Goal: Task Accomplishment & Management: Use online tool/utility

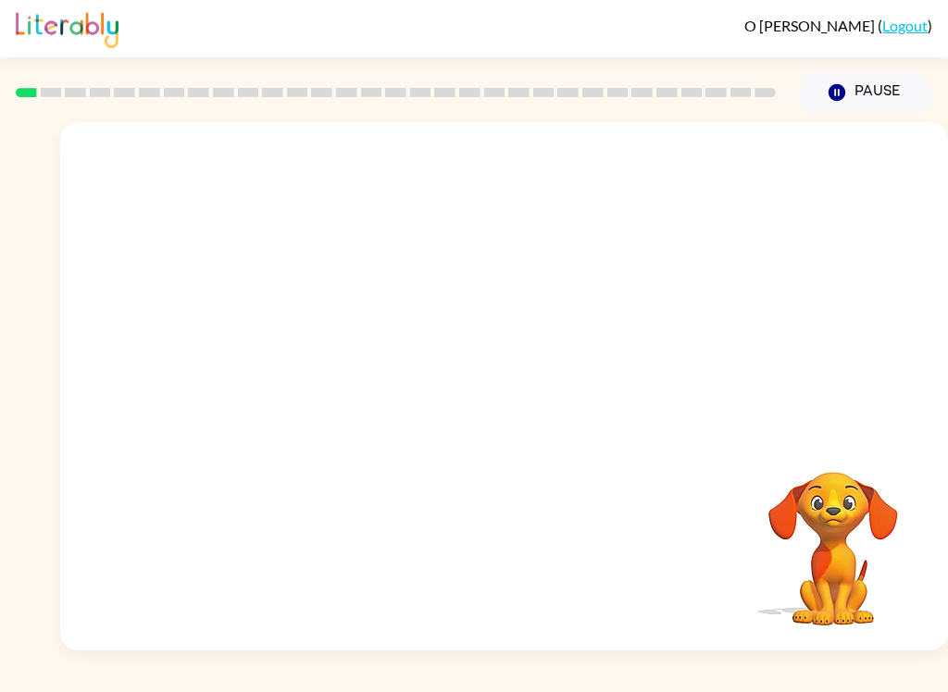
click at [880, 92] on button "Pause Pause" at bounding box center [865, 92] width 134 height 43
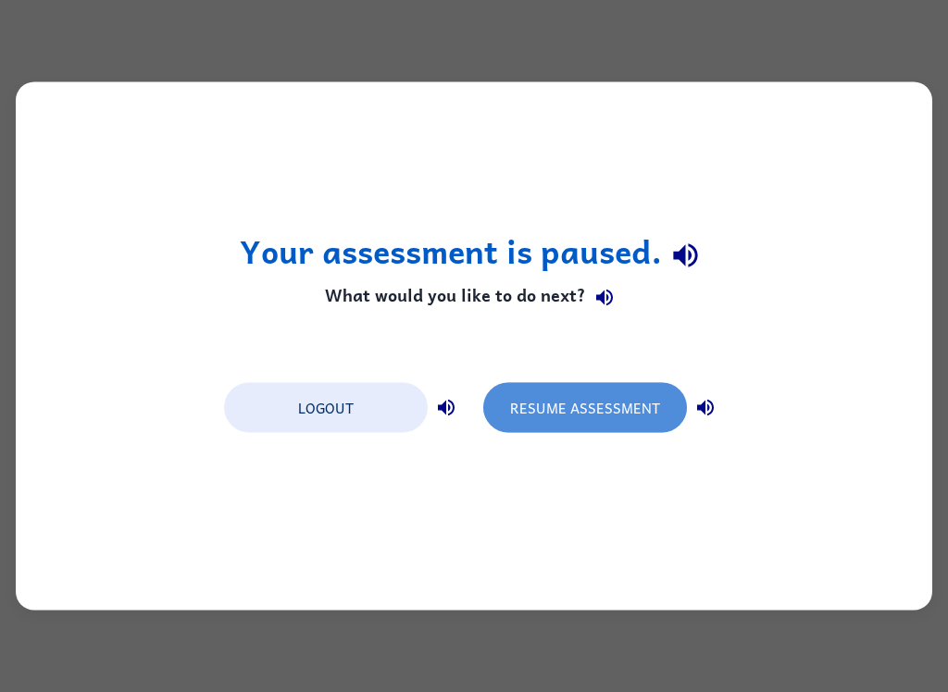
click at [606, 419] on button "Resume Assessment" at bounding box center [585, 408] width 204 height 50
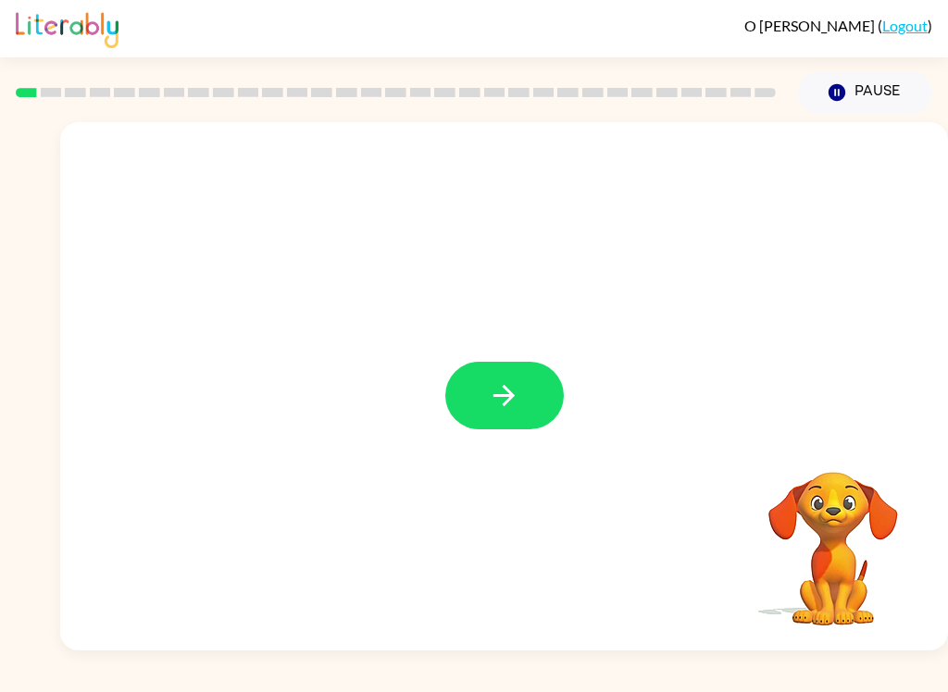
click at [509, 392] on icon "button" at bounding box center [503, 395] width 21 height 21
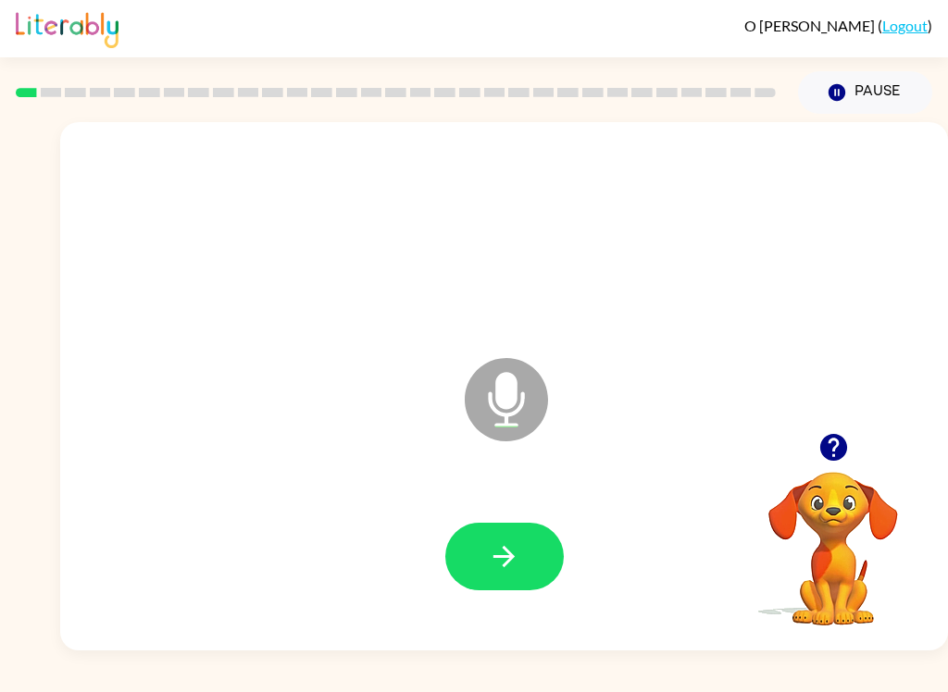
click at [529, 547] on button "button" at bounding box center [504, 557] width 118 height 68
click at [520, 554] on button "button" at bounding box center [504, 557] width 118 height 68
click at [525, 546] on button "button" at bounding box center [504, 557] width 118 height 68
click at [530, 557] on button "button" at bounding box center [504, 557] width 118 height 68
click at [529, 550] on button "button" at bounding box center [504, 557] width 118 height 68
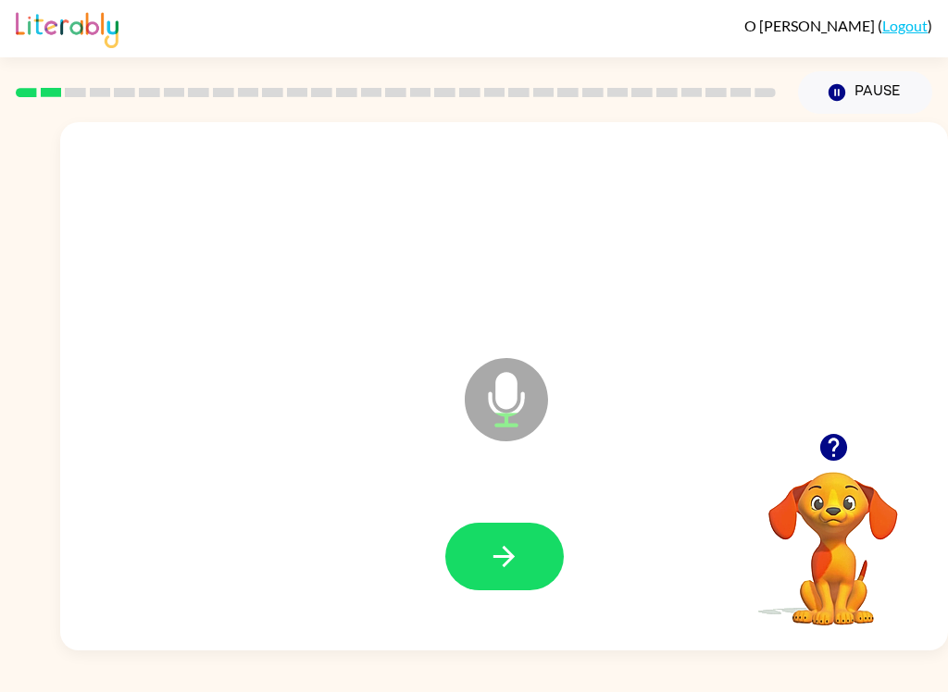
click at [517, 554] on icon "button" at bounding box center [504, 557] width 32 height 32
click at [529, 556] on button "button" at bounding box center [504, 557] width 118 height 68
click at [545, 568] on button "button" at bounding box center [504, 557] width 118 height 68
click at [504, 590] on button "button" at bounding box center [504, 557] width 118 height 68
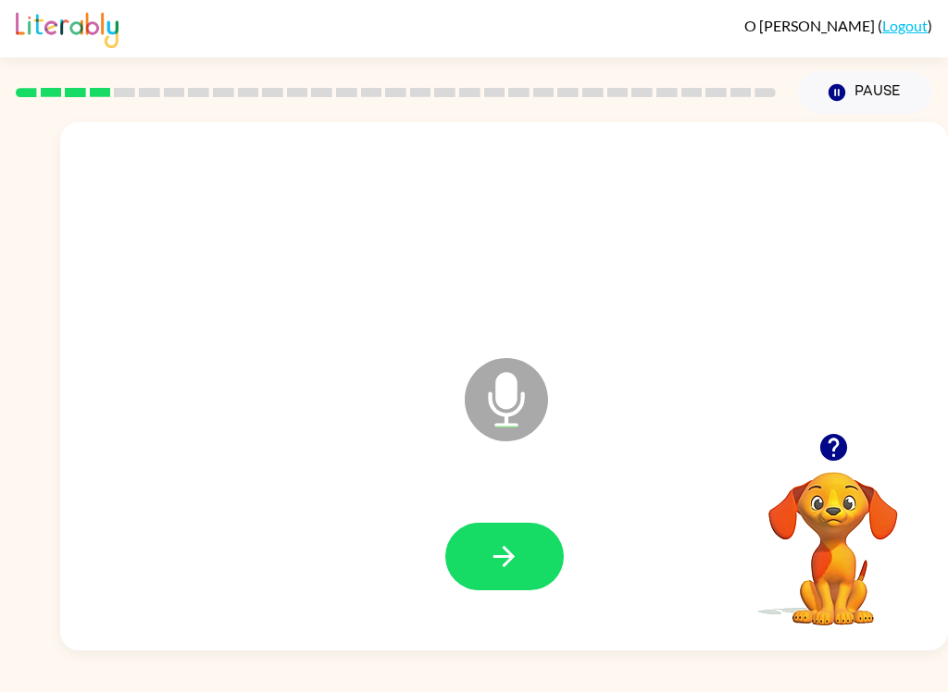
click at [532, 565] on button "button" at bounding box center [504, 557] width 118 height 68
click at [516, 576] on button "button" at bounding box center [504, 557] width 118 height 68
click at [520, 576] on button "button" at bounding box center [504, 557] width 118 height 68
click at [516, 580] on button "button" at bounding box center [504, 557] width 118 height 68
click at [520, 559] on button "button" at bounding box center [504, 557] width 118 height 68
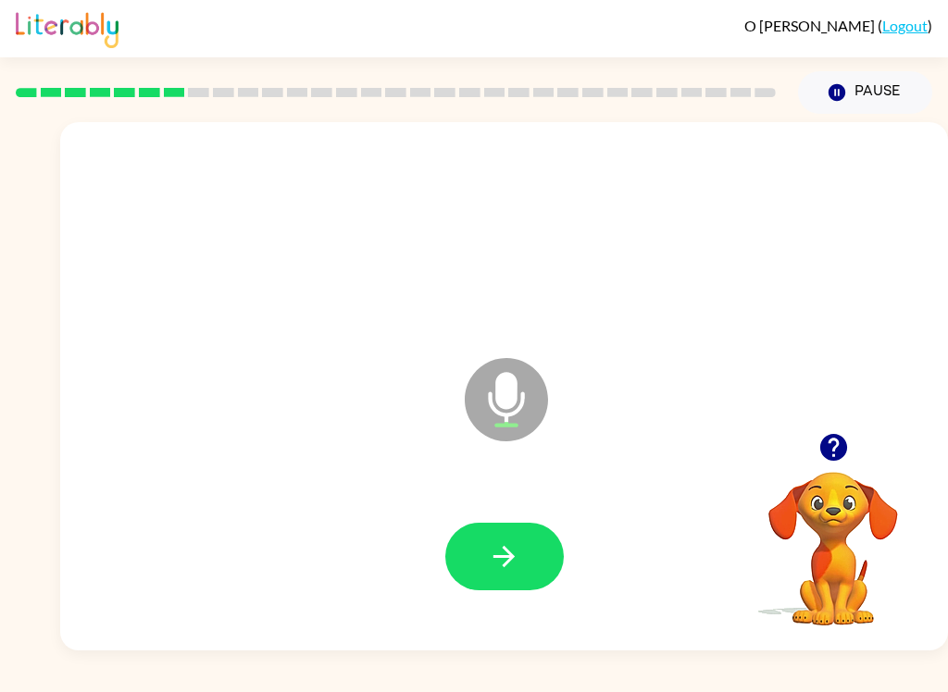
click at [541, 543] on button "button" at bounding box center [504, 557] width 118 height 68
click at [537, 560] on button "button" at bounding box center [504, 557] width 118 height 68
click at [531, 553] on button "button" at bounding box center [504, 557] width 118 height 68
click at [531, 576] on button "button" at bounding box center [504, 557] width 118 height 68
click at [525, 564] on button "button" at bounding box center [504, 557] width 118 height 68
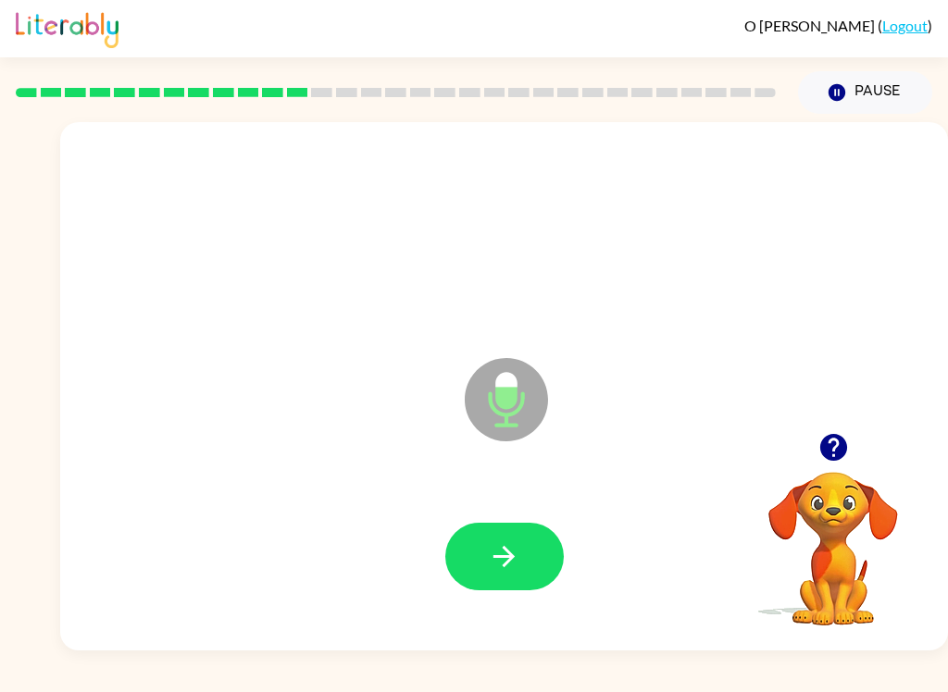
click at [520, 567] on button "button" at bounding box center [504, 557] width 118 height 68
click at [516, 566] on icon "button" at bounding box center [504, 557] width 32 height 32
click at [529, 540] on button "button" at bounding box center [504, 557] width 118 height 68
click at [522, 571] on button "button" at bounding box center [504, 557] width 118 height 68
click at [526, 557] on button "button" at bounding box center [504, 557] width 118 height 68
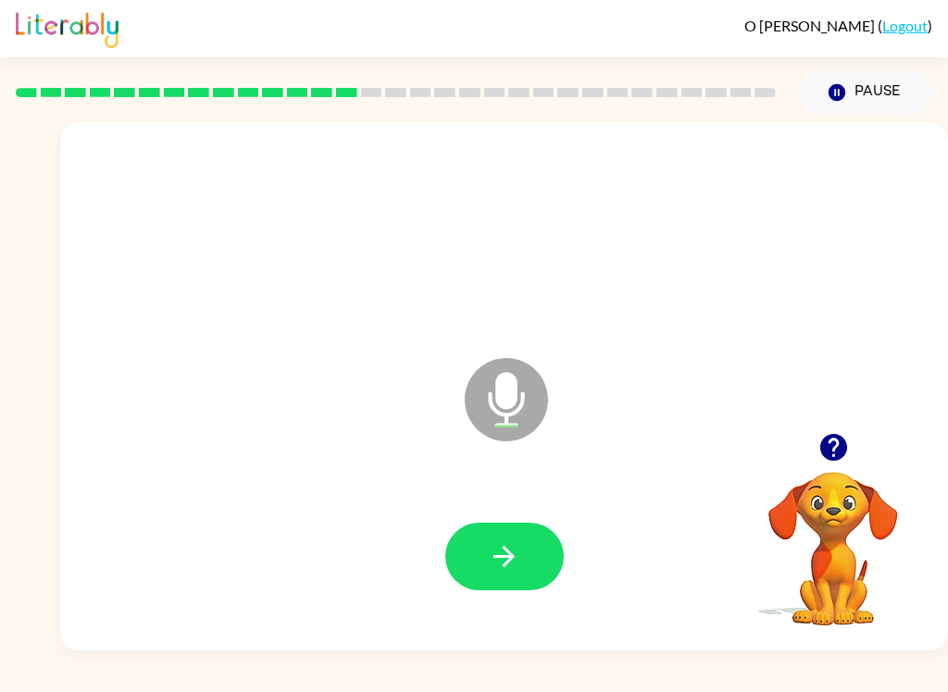
click at [526, 542] on button "button" at bounding box center [504, 557] width 118 height 68
click at [505, 543] on icon "button" at bounding box center [504, 557] width 32 height 32
click at [522, 559] on button "button" at bounding box center [504, 557] width 118 height 68
click at [528, 546] on button "button" at bounding box center [504, 557] width 118 height 68
click at [519, 535] on button "button" at bounding box center [504, 557] width 118 height 68
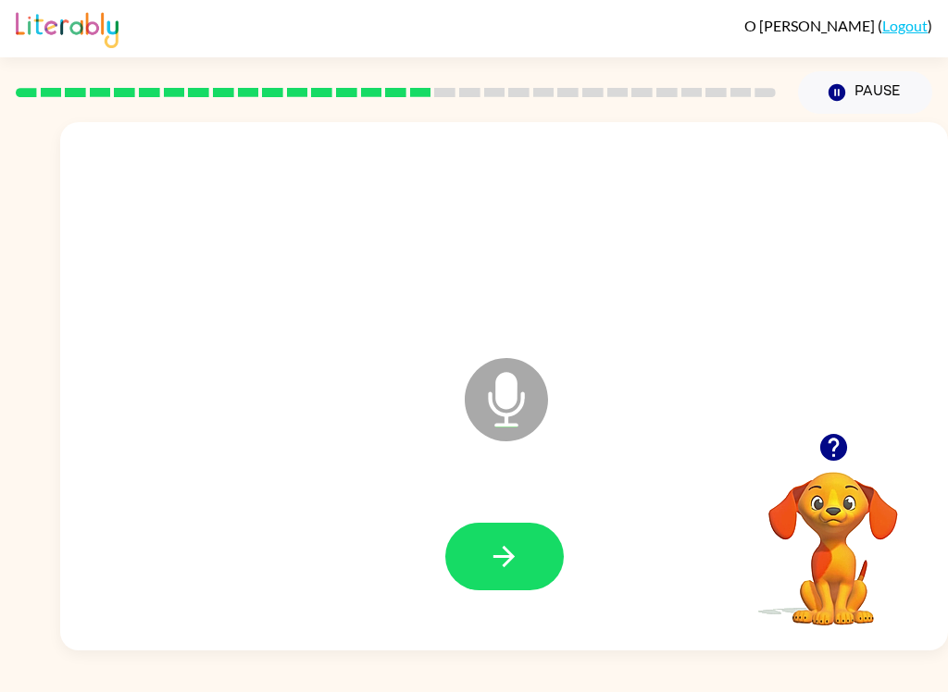
click at [516, 549] on icon "button" at bounding box center [504, 557] width 32 height 32
click at [520, 529] on button "button" at bounding box center [504, 557] width 118 height 68
click at [532, 551] on button "button" at bounding box center [504, 557] width 118 height 68
click at [527, 569] on button "button" at bounding box center [504, 557] width 118 height 68
click at [546, 541] on button "button" at bounding box center [504, 557] width 118 height 68
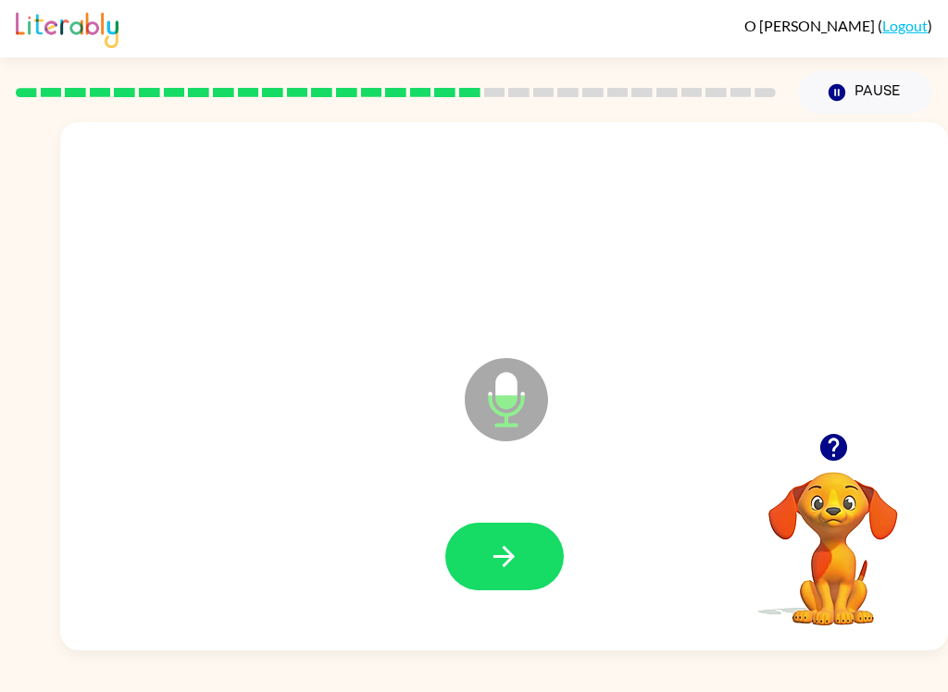
click at [518, 572] on icon "button" at bounding box center [504, 557] width 32 height 32
click at [528, 541] on button "button" at bounding box center [504, 557] width 118 height 68
click at [538, 580] on button "button" at bounding box center [504, 557] width 118 height 68
click at [532, 566] on button "button" at bounding box center [504, 557] width 118 height 68
click at [840, 468] on button "button" at bounding box center [833, 447] width 47 height 47
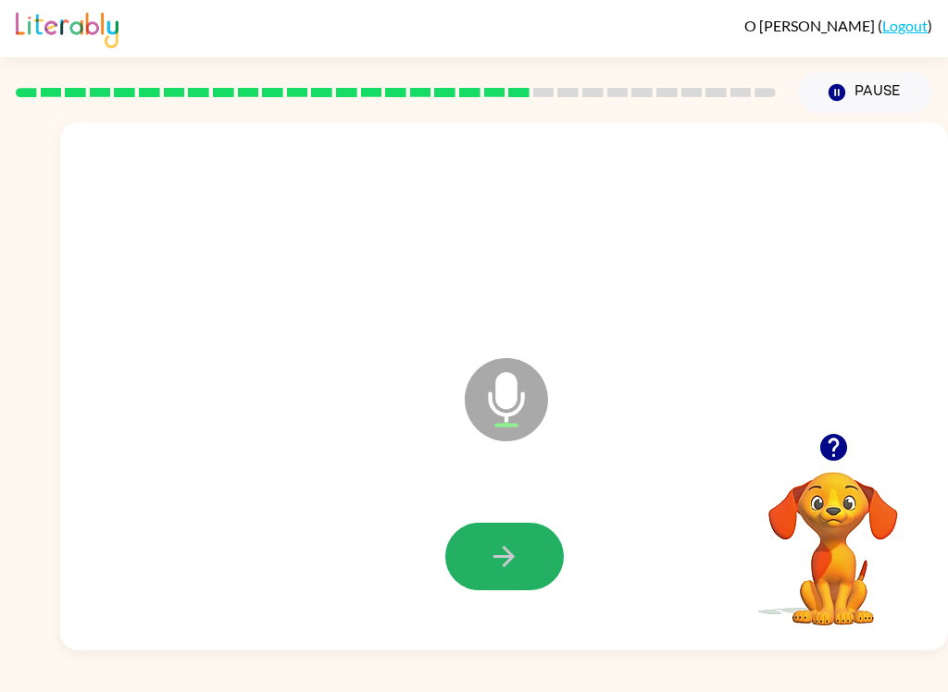
click at [528, 553] on button "button" at bounding box center [504, 557] width 118 height 68
click at [526, 580] on button "button" at bounding box center [504, 557] width 118 height 68
click at [506, 560] on icon "button" at bounding box center [504, 557] width 32 height 32
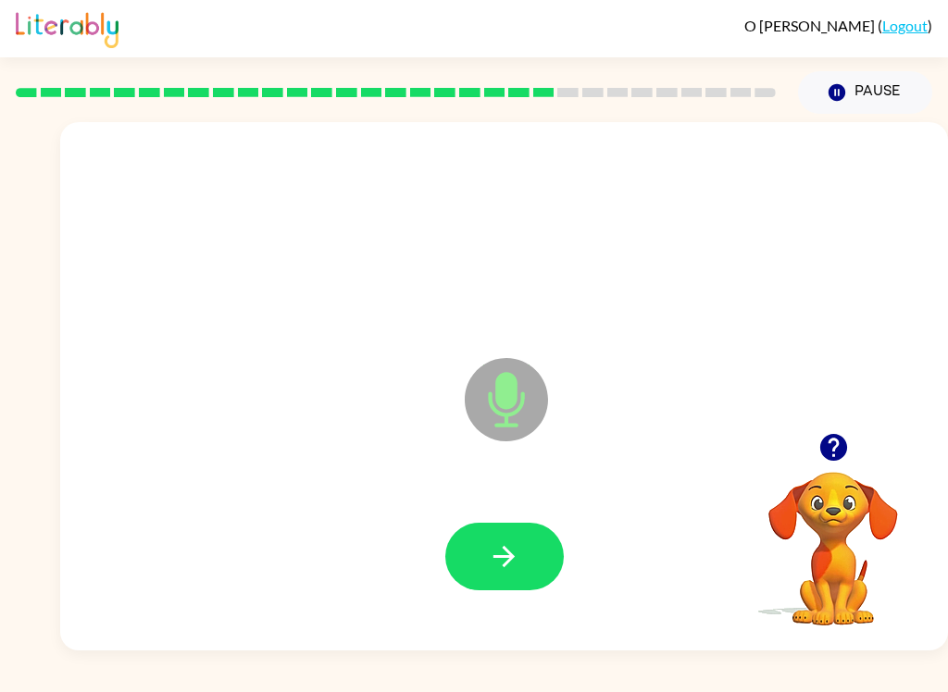
click at [539, 559] on button "button" at bounding box center [504, 557] width 118 height 68
click at [511, 568] on icon "button" at bounding box center [504, 557] width 32 height 32
click at [529, 542] on button "button" at bounding box center [504, 557] width 118 height 68
click at [545, 556] on button "button" at bounding box center [504, 557] width 118 height 68
click at [514, 553] on icon "button" at bounding box center [504, 557] width 32 height 32
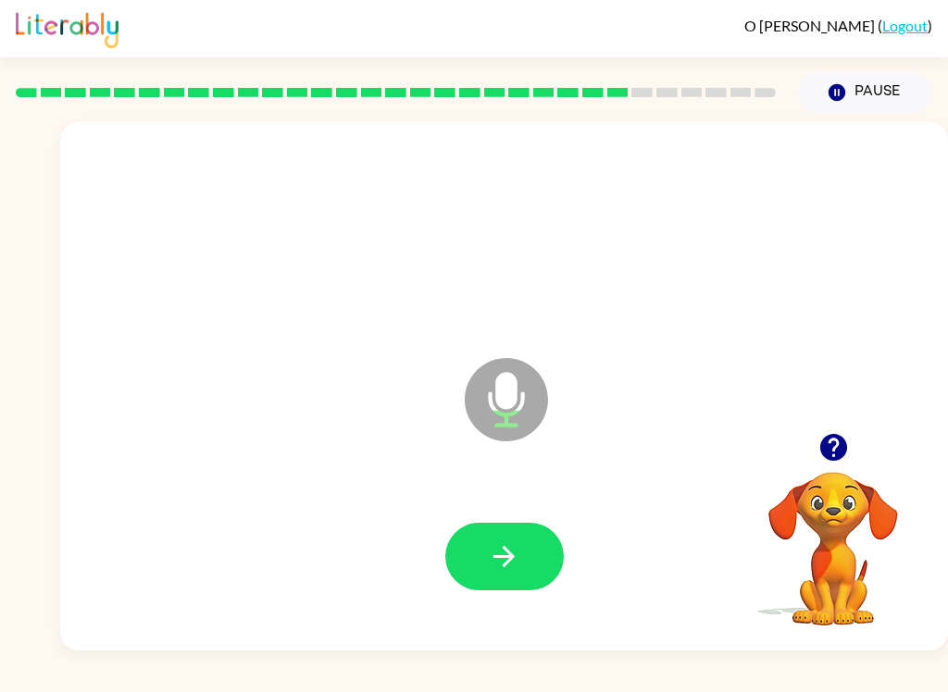
click at [529, 552] on button "button" at bounding box center [504, 557] width 118 height 68
click at [534, 569] on button "button" at bounding box center [504, 557] width 118 height 68
click at [504, 564] on icon "button" at bounding box center [504, 557] width 32 height 32
click at [520, 559] on button "button" at bounding box center [504, 557] width 118 height 68
click at [533, 586] on button "button" at bounding box center [504, 557] width 118 height 68
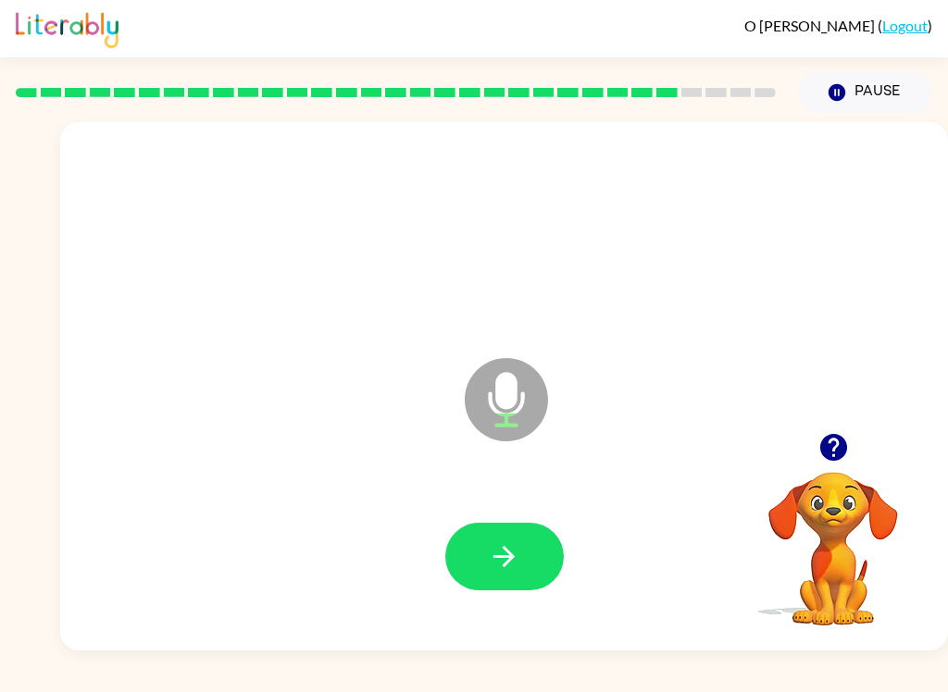
click at [523, 575] on button "button" at bounding box center [504, 557] width 118 height 68
click at [822, 545] on video "Your browser must support playing .mp4 files to use Literably. Please try using…" at bounding box center [832, 535] width 185 height 185
click at [835, 443] on icon "button" at bounding box center [832, 447] width 27 height 27
click at [519, 555] on icon "button" at bounding box center [504, 557] width 32 height 32
click at [516, 554] on icon "button" at bounding box center [504, 557] width 32 height 32
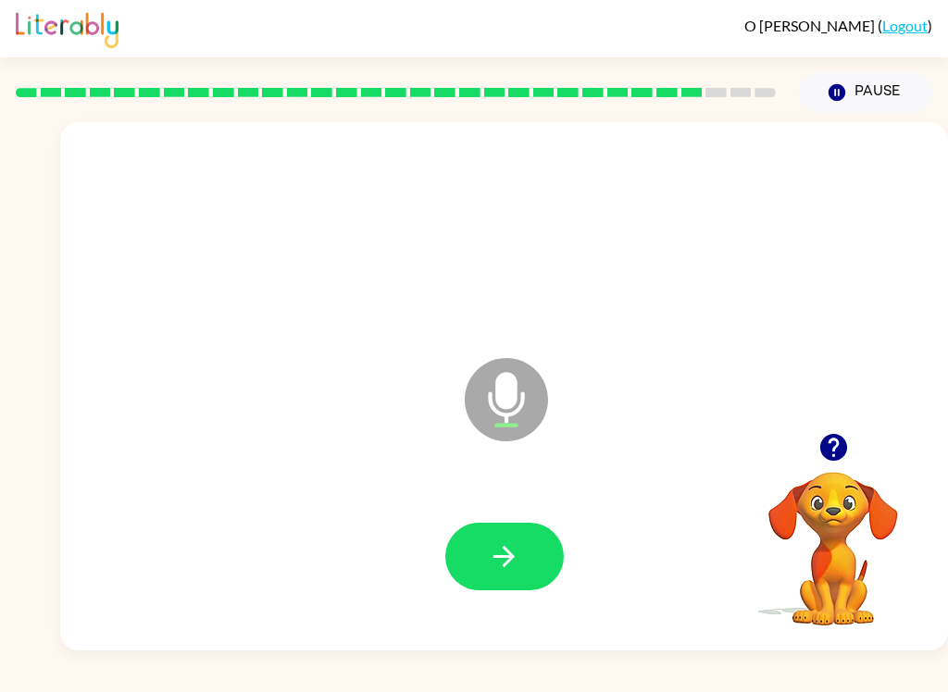
click at [532, 554] on button "button" at bounding box center [504, 557] width 118 height 68
click at [526, 546] on button "button" at bounding box center [504, 557] width 118 height 68
click at [504, 541] on icon "button" at bounding box center [504, 557] width 32 height 32
click at [542, 582] on button "button" at bounding box center [504, 557] width 118 height 68
click at [524, 548] on button "button" at bounding box center [504, 557] width 118 height 68
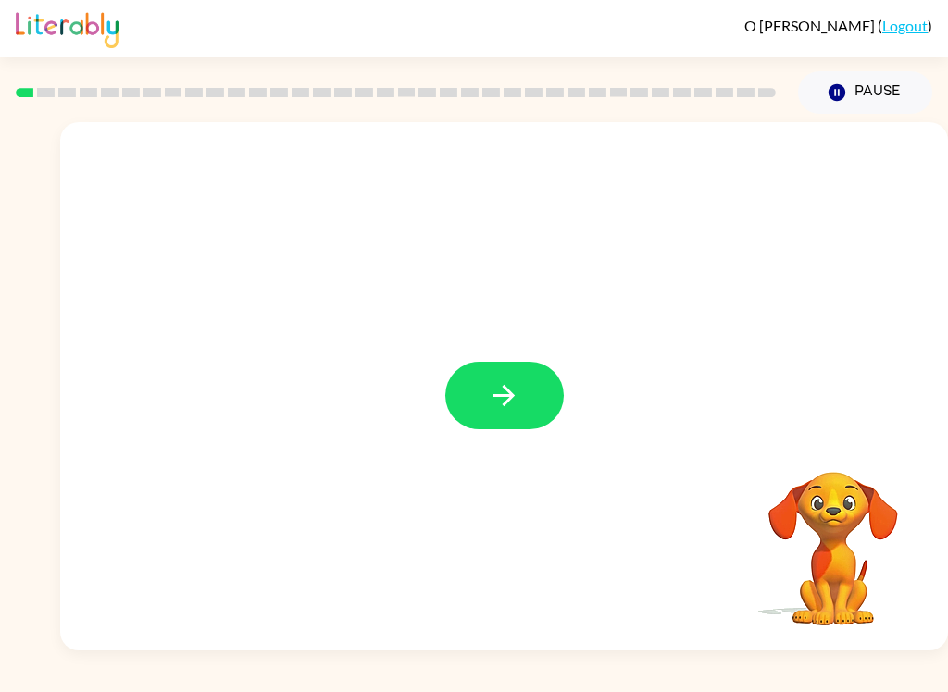
click at [517, 388] on icon "button" at bounding box center [504, 395] width 32 height 32
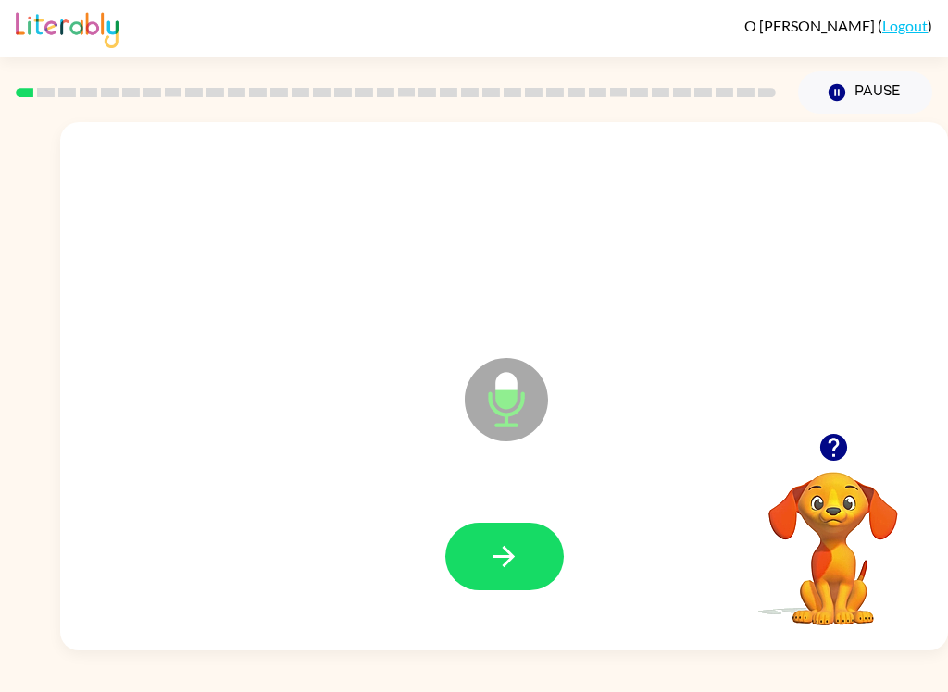
click at [510, 567] on icon "button" at bounding box center [504, 557] width 32 height 32
click at [503, 552] on icon "button" at bounding box center [504, 557] width 32 height 32
click at [477, 529] on button "button" at bounding box center [504, 557] width 118 height 68
click at [515, 545] on icon "button" at bounding box center [504, 557] width 32 height 32
click at [535, 560] on button "button" at bounding box center [504, 557] width 118 height 68
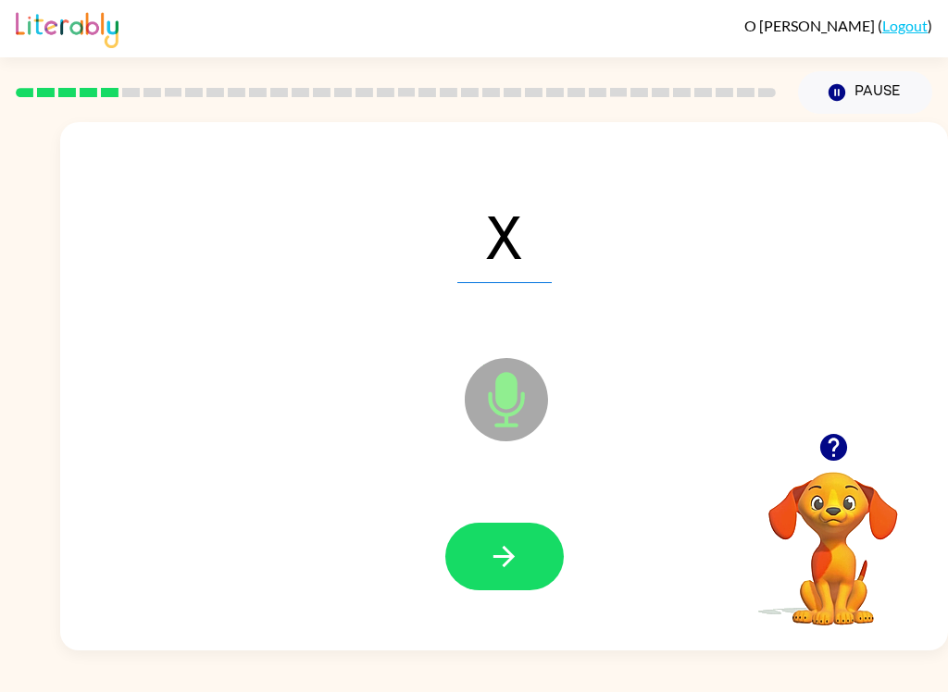
click at [530, 555] on button "button" at bounding box center [504, 557] width 118 height 68
click at [514, 566] on icon "button" at bounding box center [504, 557] width 32 height 32
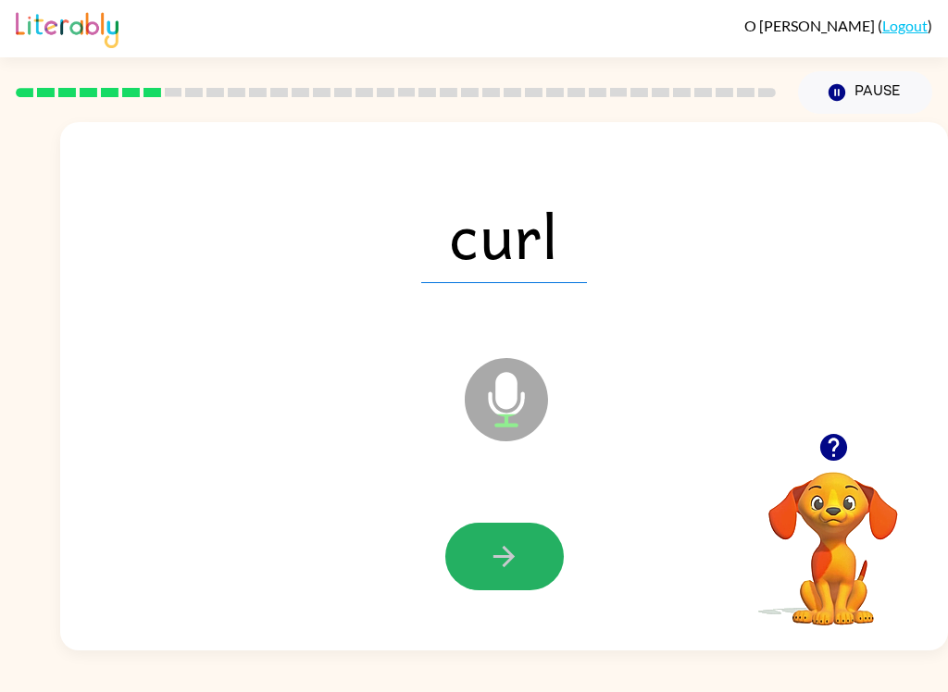
click at [523, 562] on button "button" at bounding box center [504, 557] width 118 height 68
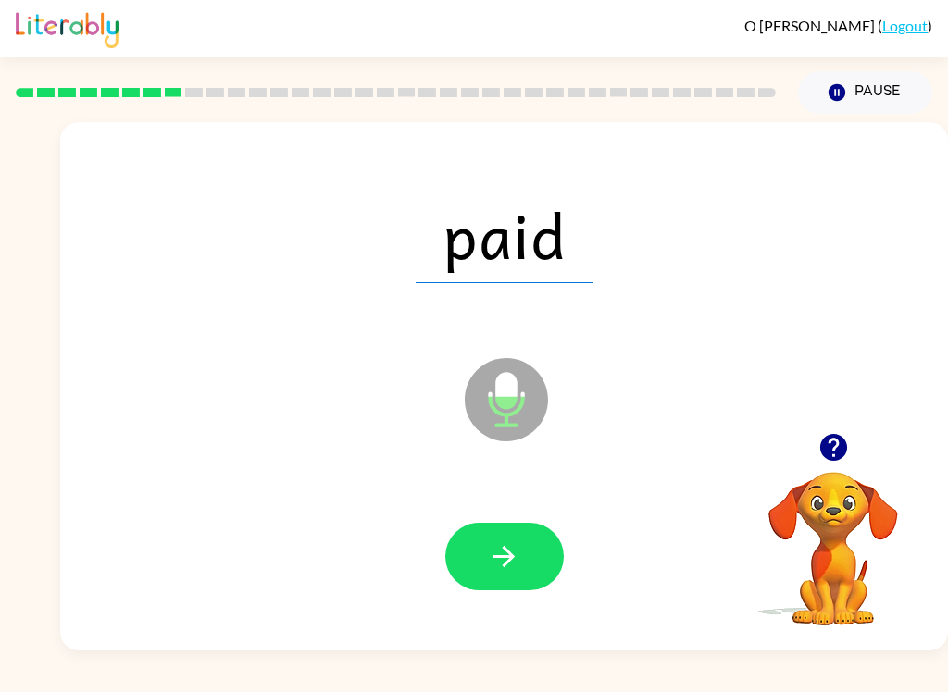
click at [501, 571] on icon "button" at bounding box center [504, 557] width 32 height 32
click at [493, 587] on button "button" at bounding box center [504, 557] width 118 height 68
click at [525, 562] on button "button" at bounding box center [504, 557] width 118 height 68
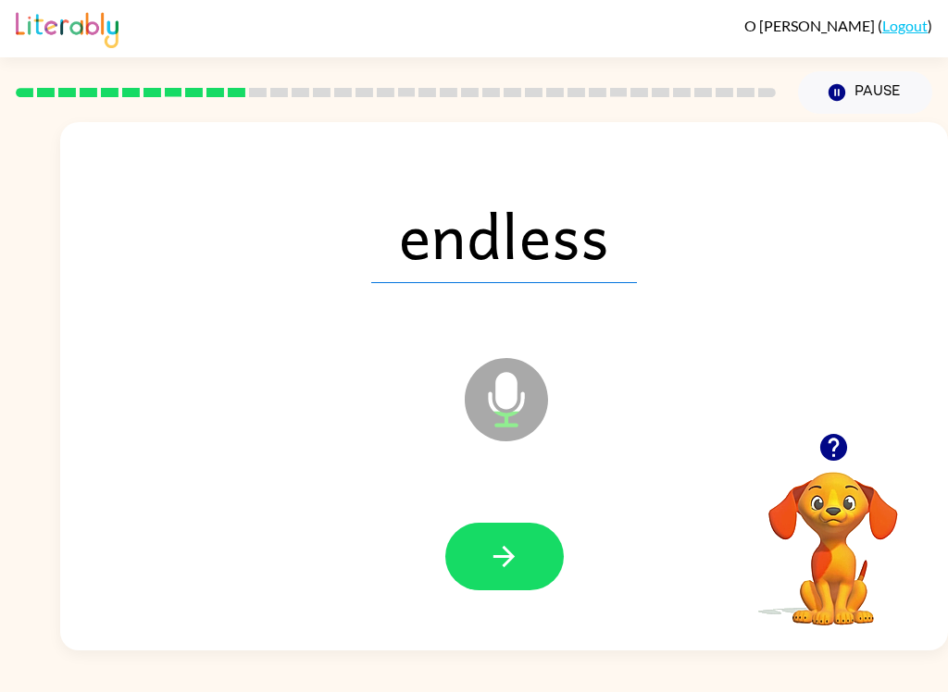
click at [513, 580] on button "button" at bounding box center [504, 557] width 118 height 68
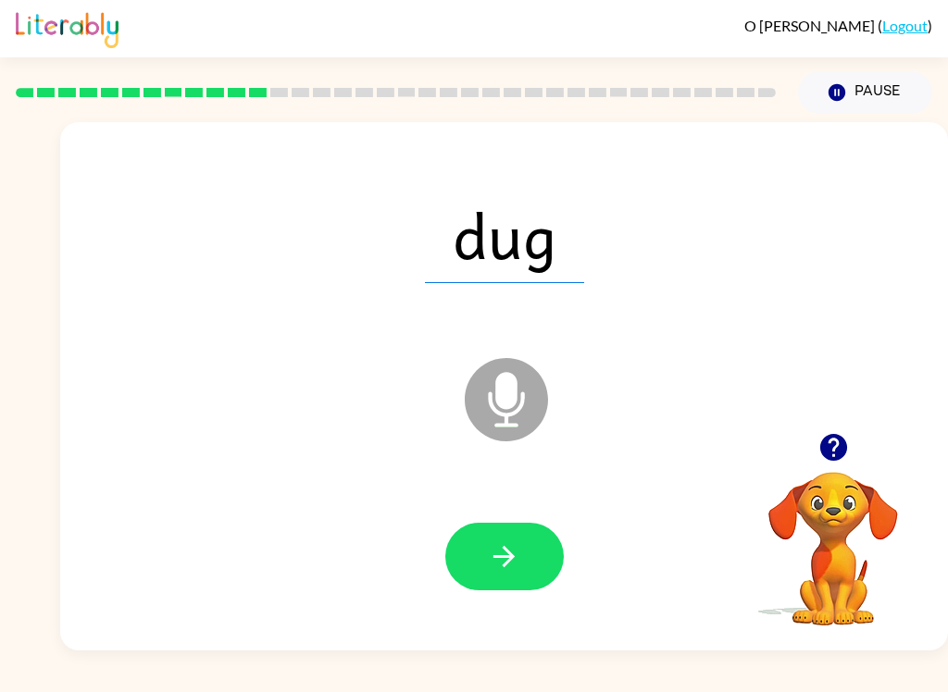
click at [825, 685] on div "O Jones ( Logout ) Pause Pause dug Microphone The Microphone is here when it is…" at bounding box center [474, 346] width 948 height 692
click at [526, 562] on button "button" at bounding box center [504, 557] width 118 height 68
click at [516, 578] on button "button" at bounding box center [504, 557] width 118 height 68
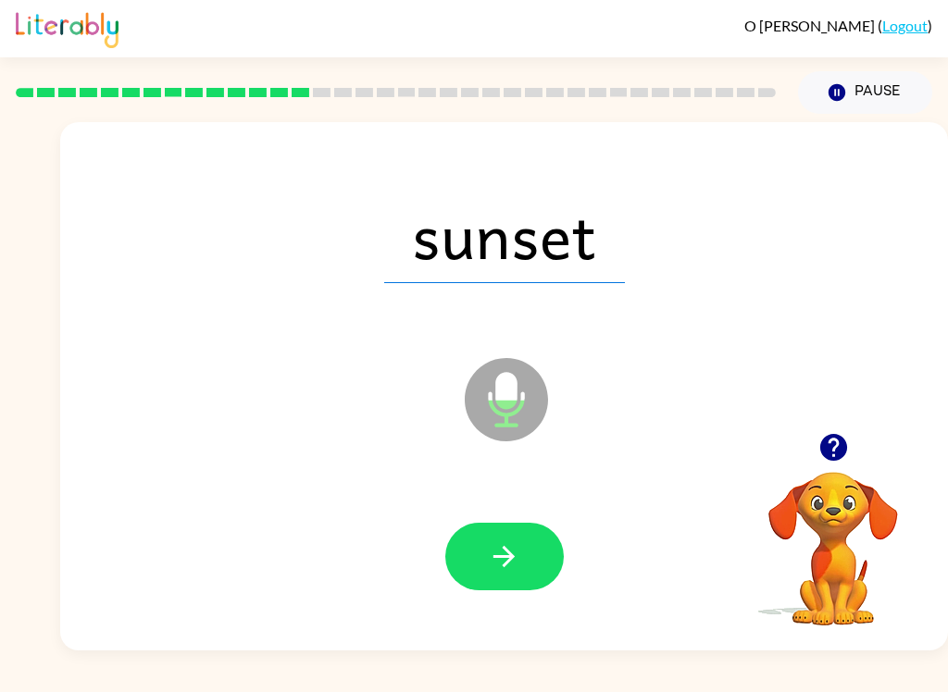
click at [544, 587] on button "button" at bounding box center [504, 557] width 118 height 68
click at [533, 531] on button "button" at bounding box center [504, 557] width 118 height 68
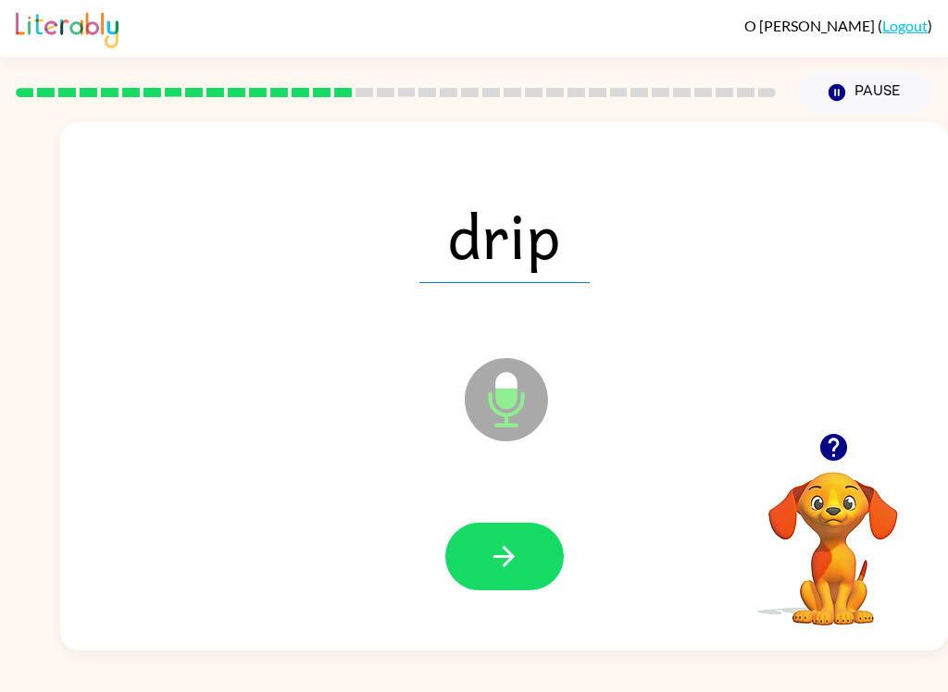
click at [510, 561] on icon "button" at bounding box center [503, 556] width 21 height 21
click at [504, 562] on icon "button" at bounding box center [504, 557] width 32 height 32
click at [520, 569] on button "button" at bounding box center [504, 557] width 118 height 68
click at [485, 579] on button "button" at bounding box center [504, 557] width 118 height 68
click at [536, 569] on button "button" at bounding box center [504, 557] width 118 height 68
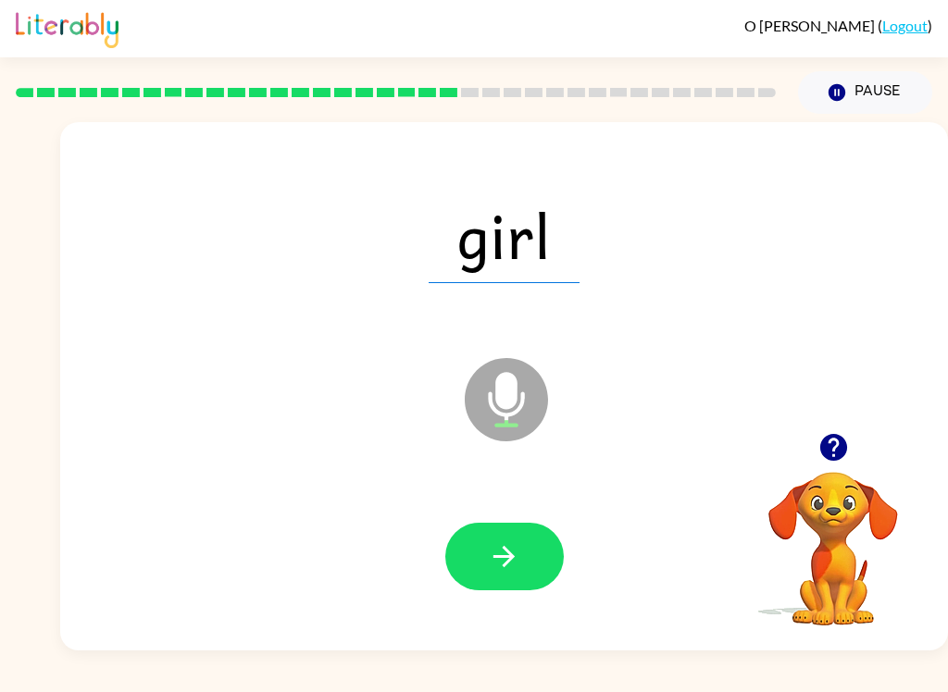
click at [494, 568] on icon "button" at bounding box center [504, 557] width 32 height 32
click at [516, 536] on button "button" at bounding box center [504, 557] width 118 height 68
click at [535, 534] on button "button" at bounding box center [504, 557] width 118 height 68
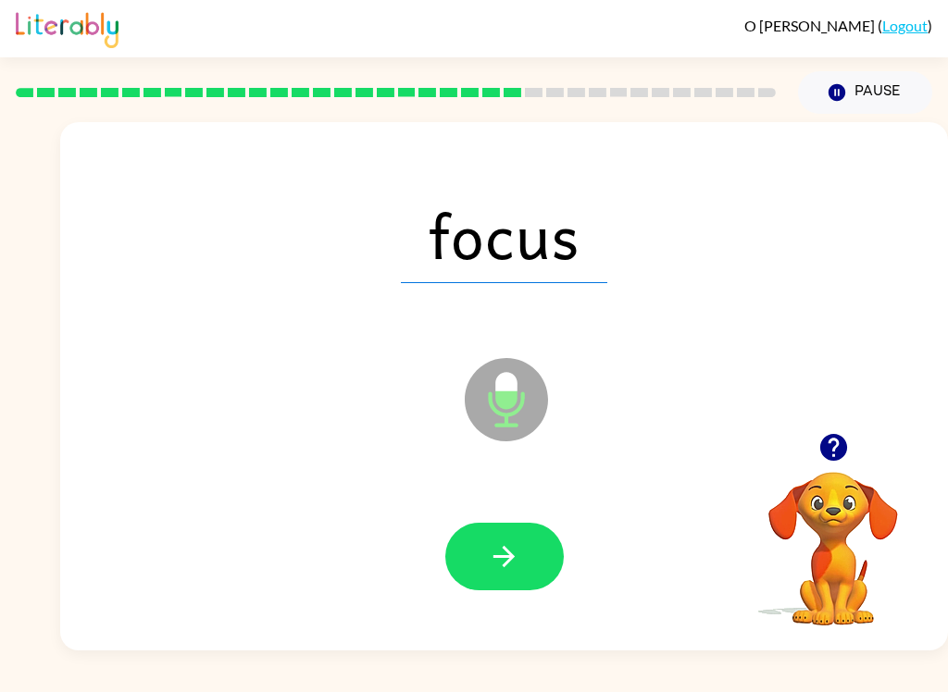
click at [522, 570] on button "button" at bounding box center [504, 557] width 118 height 68
click at [534, 580] on button "button" at bounding box center [504, 557] width 118 height 68
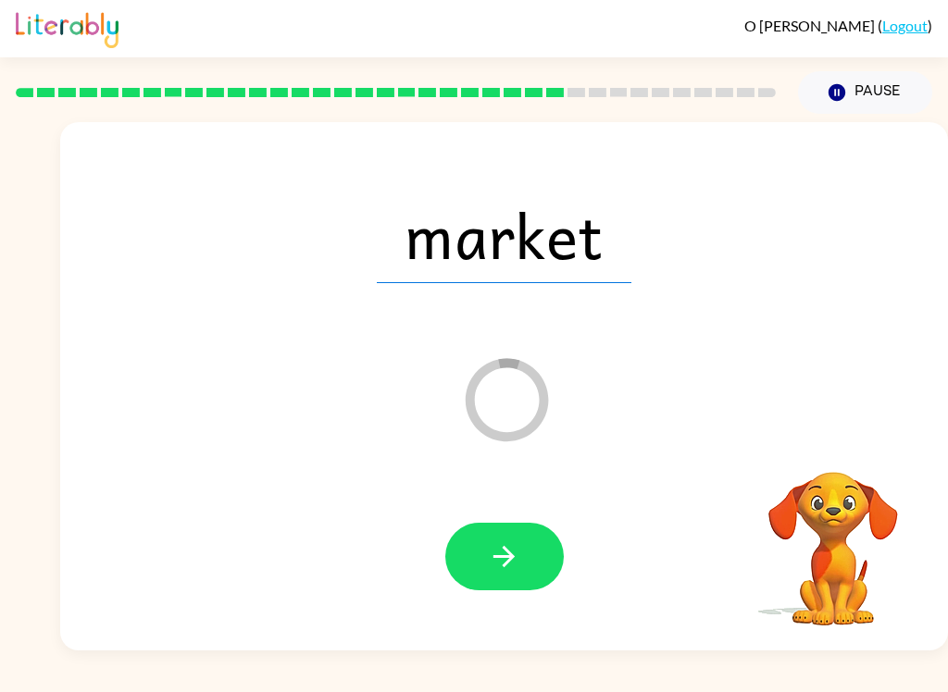
click at [521, 543] on button "button" at bounding box center [504, 557] width 118 height 68
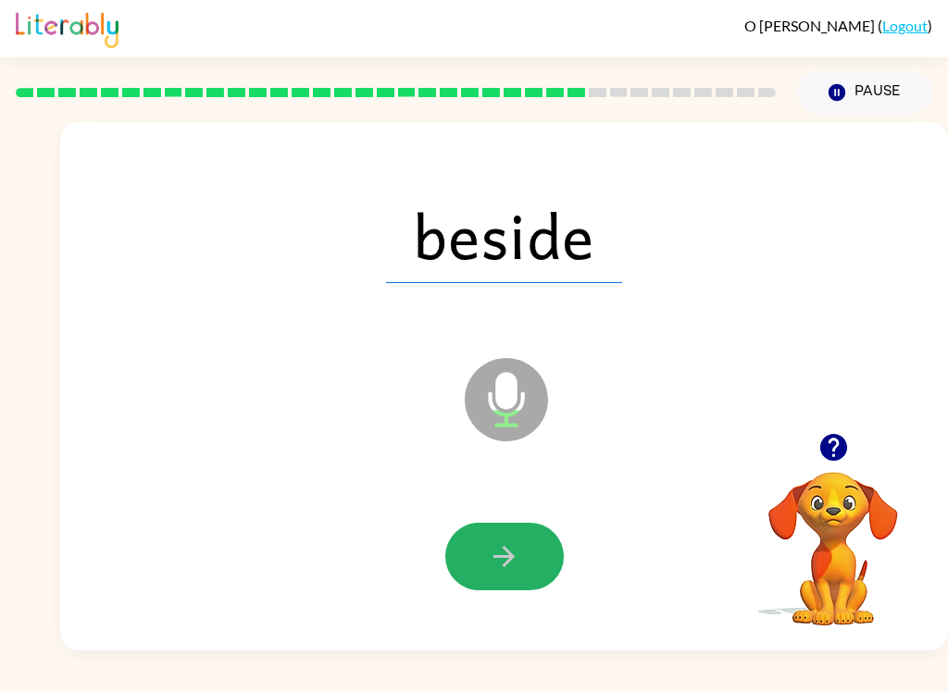
click at [520, 536] on button "button" at bounding box center [504, 557] width 118 height 68
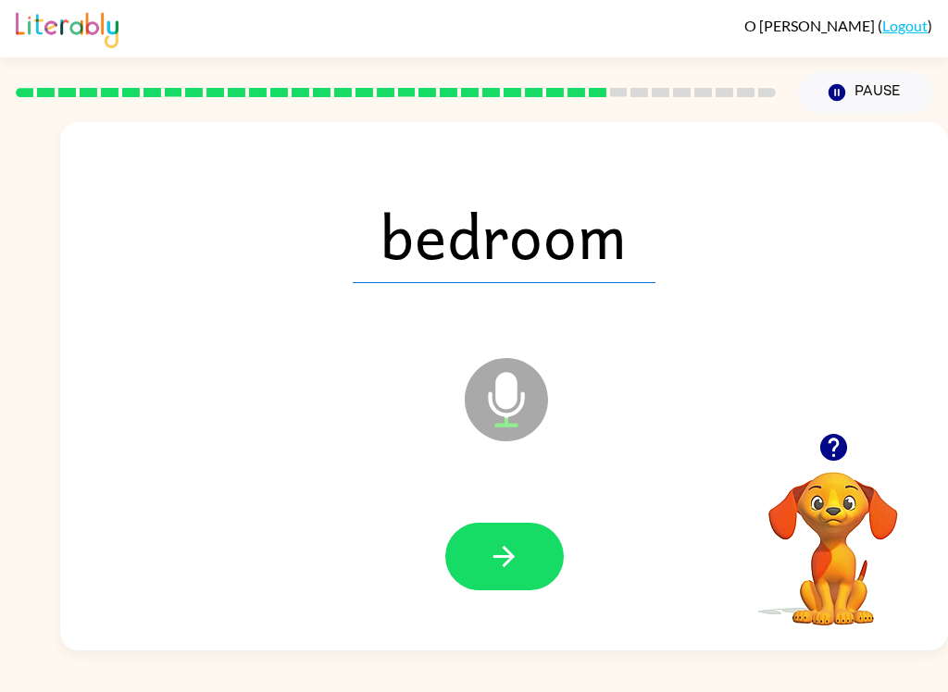
click at [838, 469] on button "button" at bounding box center [833, 447] width 47 height 47
click at [827, 468] on button "button" at bounding box center [833, 447] width 47 height 47
click at [540, 573] on button "button" at bounding box center [504, 557] width 118 height 68
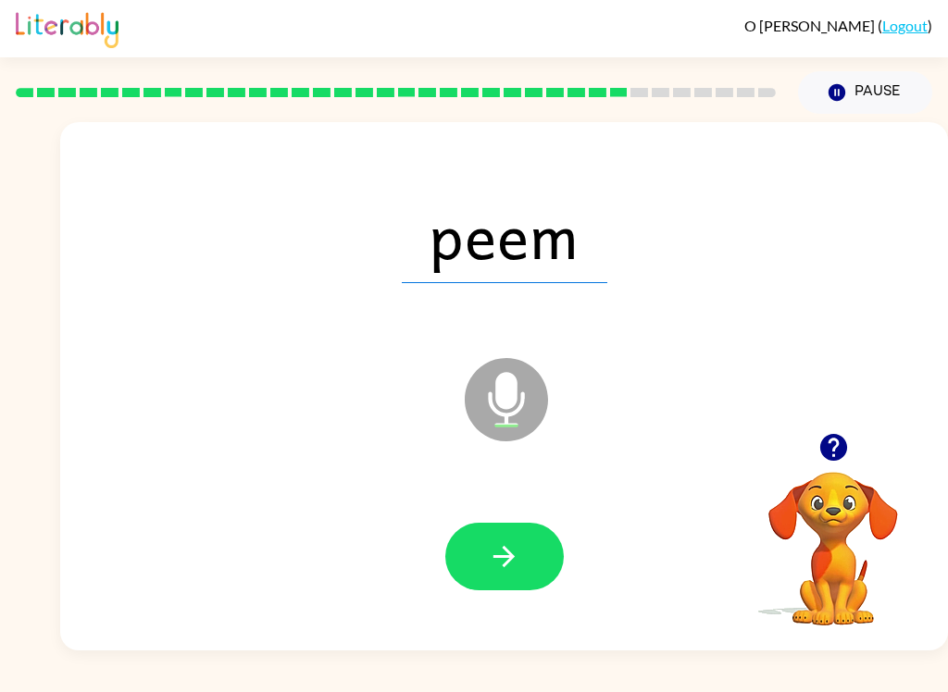
click at [529, 573] on button "button" at bounding box center [504, 557] width 118 height 68
click at [525, 549] on button "button" at bounding box center [504, 557] width 118 height 68
click at [491, 590] on button "button" at bounding box center [504, 557] width 118 height 68
click at [560, 551] on button "button" at bounding box center [504, 557] width 118 height 68
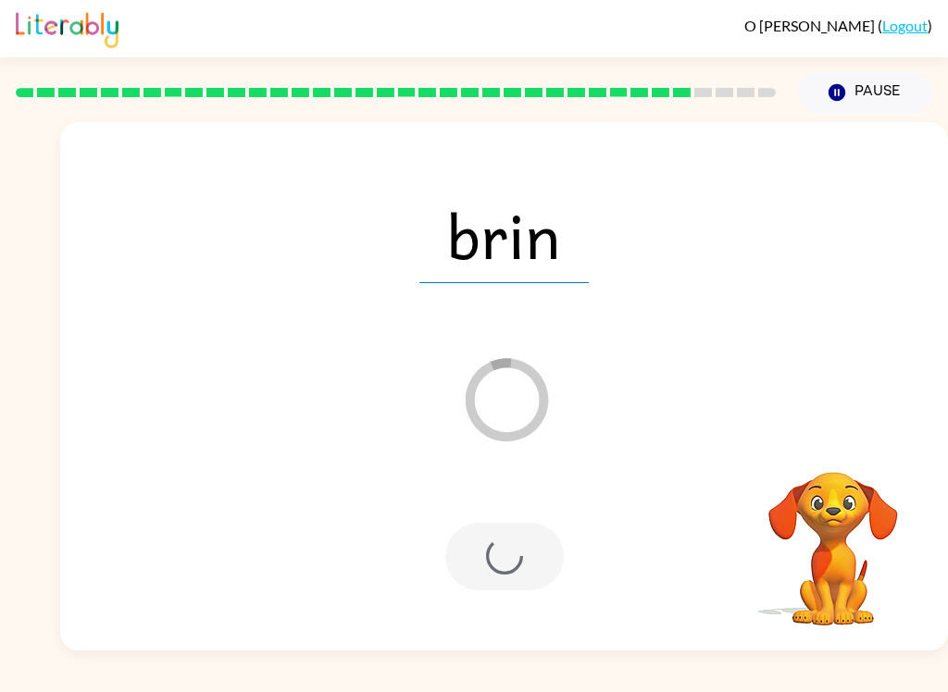
click at [752, 680] on div "O Jones ( Logout ) Pause Pause brin Loader Your response is being sent to our g…" at bounding box center [474, 346] width 948 height 692
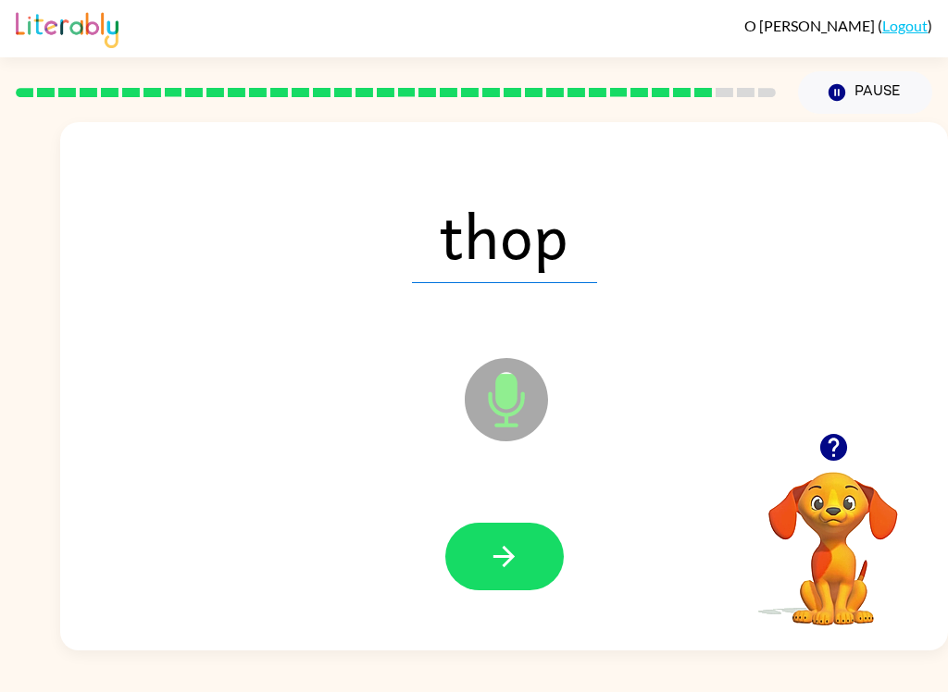
click at [524, 550] on button "button" at bounding box center [504, 557] width 118 height 68
click at [494, 589] on button "button" at bounding box center [504, 557] width 118 height 68
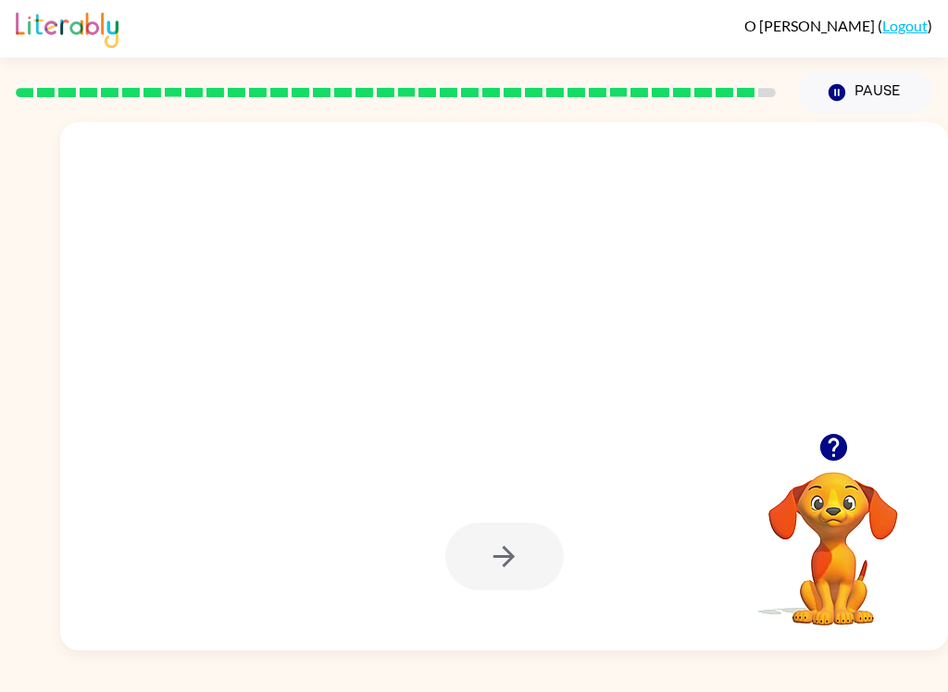
click at [840, 513] on video "Your browser must support playing .mp4 files to use Literably. Please try using…" at bounding box center [832, 535] width 185 height 185
click at [848, 451] on icon "button" at bounding box center [833, 447] width 32 height 32
click at [818, 255] on div at bounding box center [504, 235] width 851 height 152
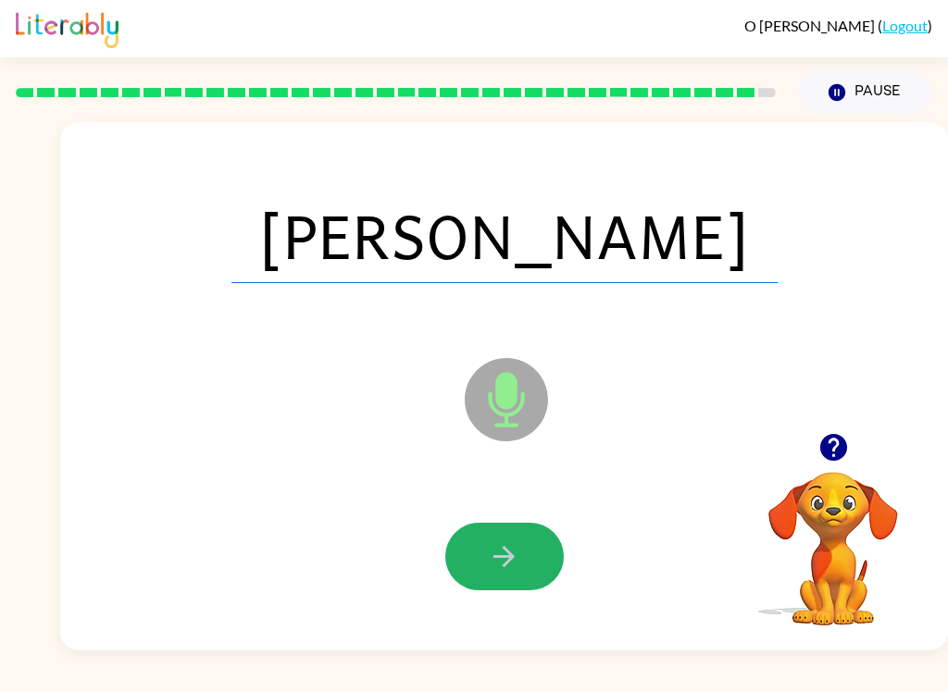
click at [505, 577] on button "button" at bounding box center [504, 557] width 118 height 68
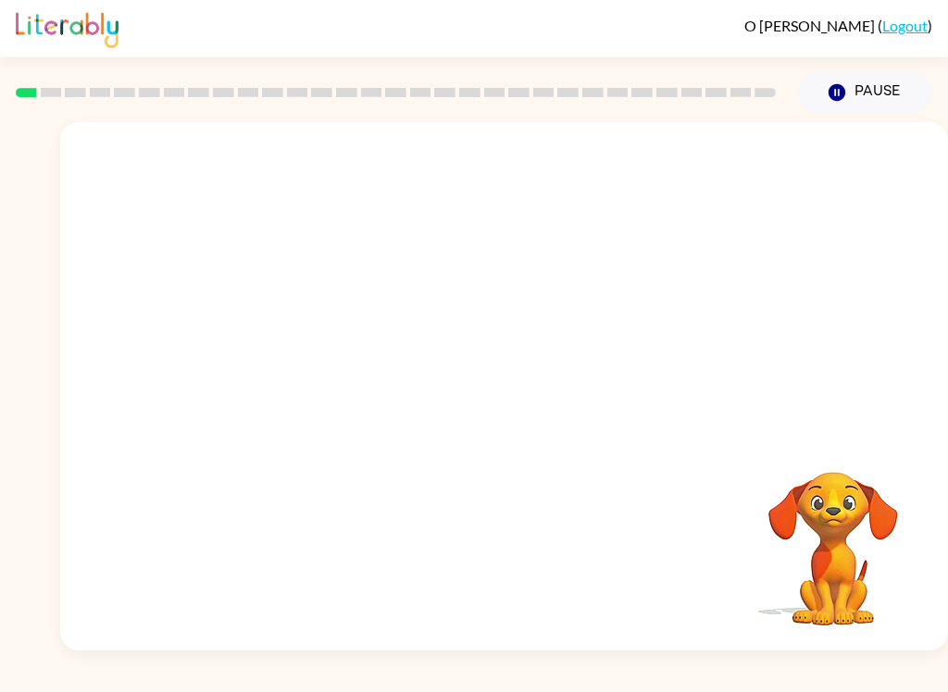
click at [847, 359] on div at bounding box center [504, 277] width 888 height 311
click at [764, 527] on video "Your browser must support playing .mp4 files to use Literably. Please try using…" at bounding box center [832, 535] width 185 height 185
click at [540, 399] on button "button" at bounding box center [504, 396] width 118 height 68
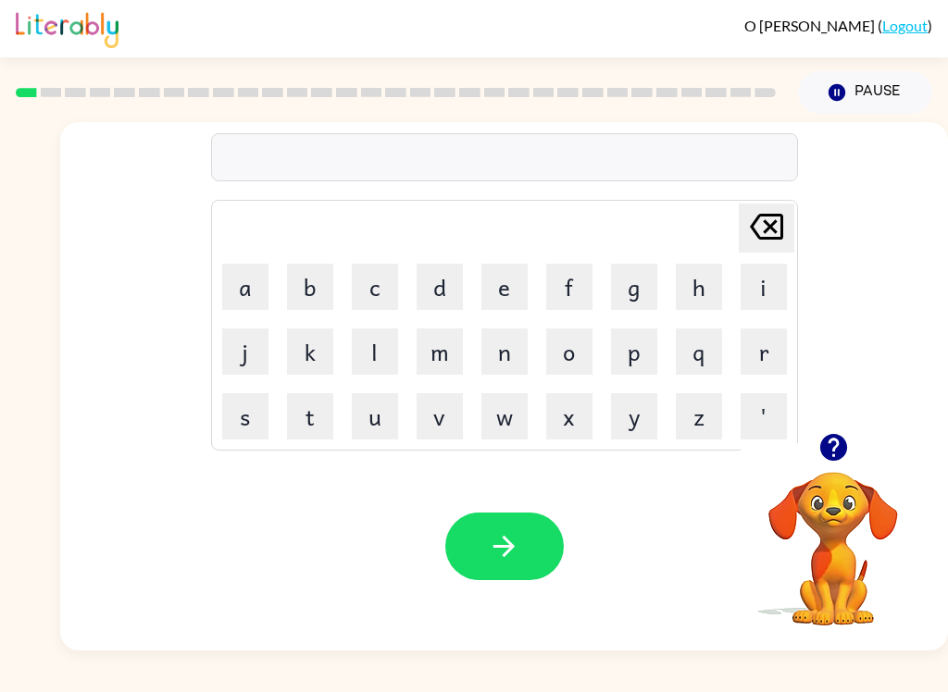
click at [644, 284] on button "g" at bounding box center [634, 287] width 46 height 46
click at [236, 288] on button "a" at bounding box center [245, 287] width 46 height 46
click at [644, 353] on button "p" at bounding box center [634, 352] width 46 height 46
click at [543, 560] on button "button" at bounding box center [504, 547] width 118 height 68
click at [709, 350] on button "q" at bounding box center [699, 352] width 46 height 46
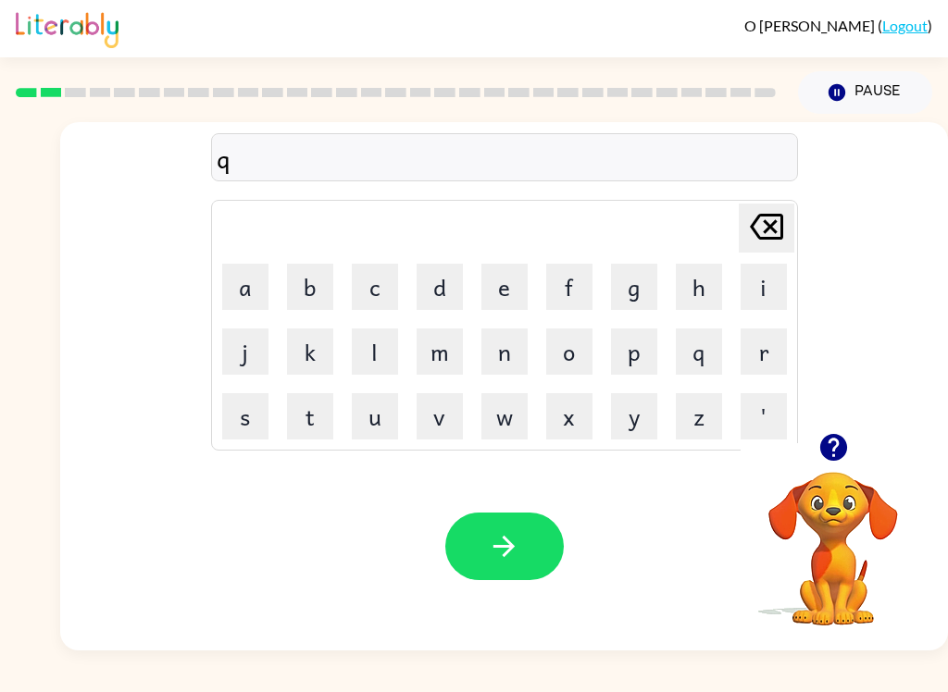
click at [573, 339] on button "o" at bounding box center [569, 352] width 46 height 46
click at [538, 537] on button "button" at bounding box center [504, 547] width 118 height 68
click at [442, 342] on button "m" at bounding box center [440, 352] width 46 height 46
click at [771, 224] on icon at bounding box center [766, 227] width 33 height 26
click at [426, 364] on button "m" at bounding box center [440, 352] width 46 height 46
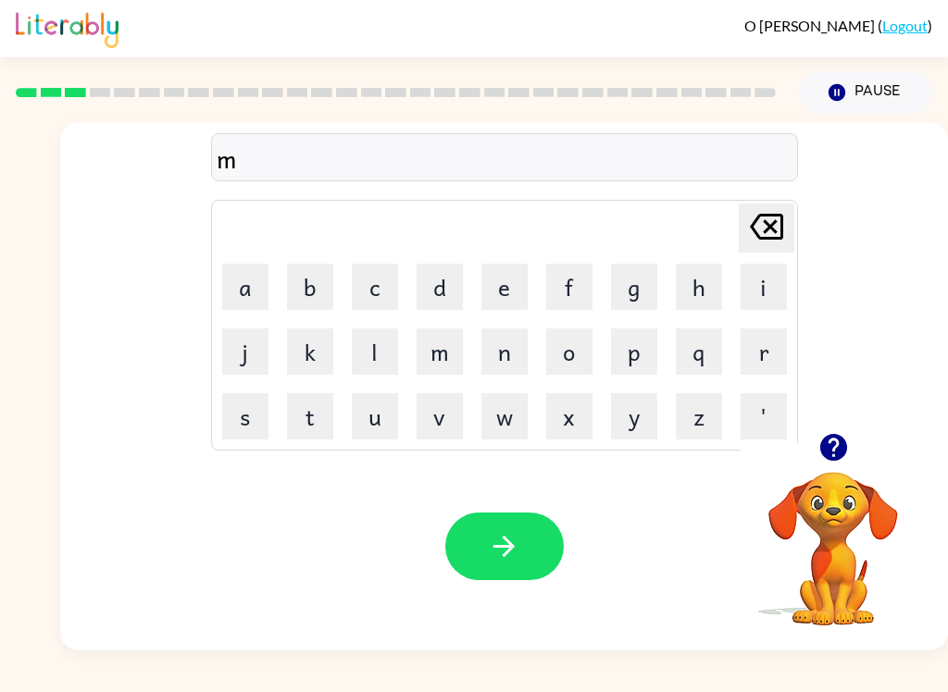
click at [373, 435] on button "u" at bounding box center [375, 416] width 46 height 46
click at [305, 290] on button "b" at bounding box center [310, 287] width 46 height 46
click at [537, 545] on button "button" at bounding box center [504, 547] width 118 height 68
click at [388, 298] on button "c" at bounding box center [375, 287] width 46 height 46
click at [763, 354] on button "r" at bounding box center [763, 352] width 46 height 46
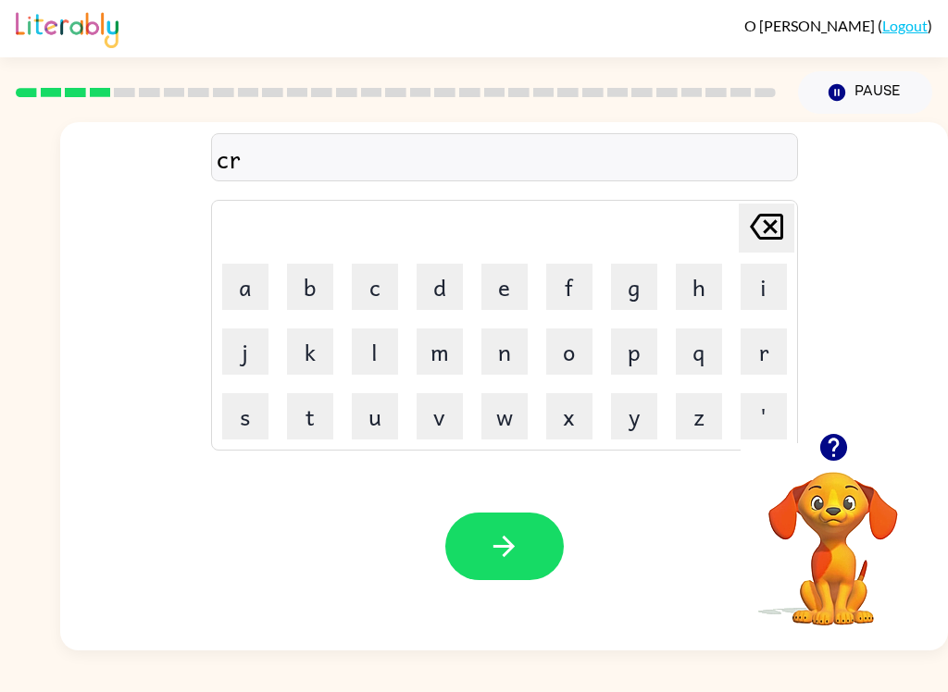
click at [571, 355] on button "o" at bounding box center [569, 352] width 46 height 46
click at [708, 342] on button "q" at bounding box center [699, 352] width 46 height 46
click at [534, 571] on button "button" at bounding box center [504, 547] width 118 height 68
click at [579, 283] on button "f" at bounding box center [569, 287] width 46 height 46
click at [394, 340] on button "l" at bounding box center [375, 352] width 46 height 46
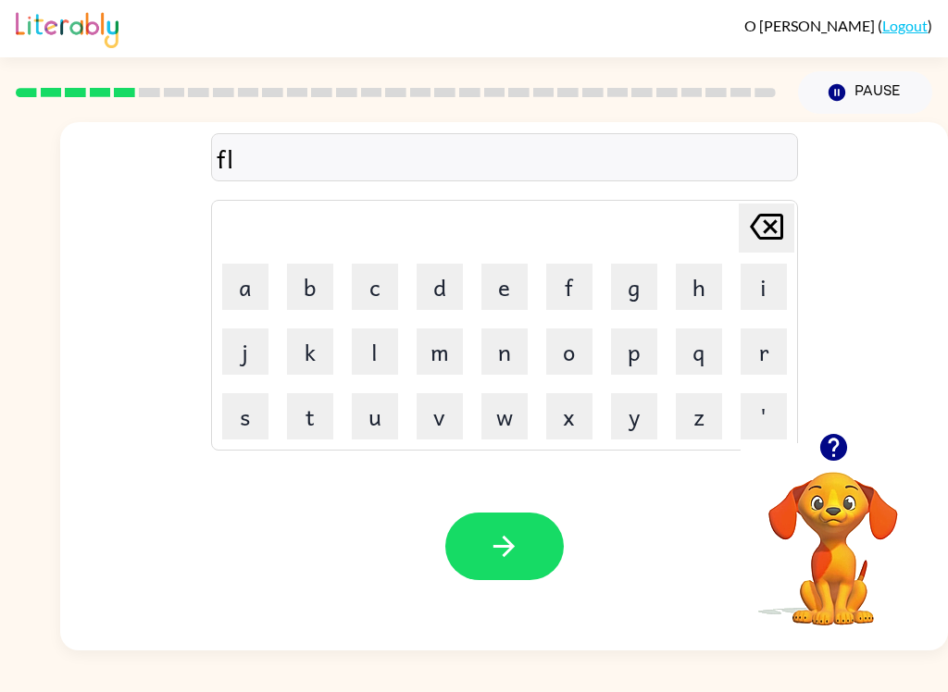
click at [773, 277] on button "i" at bounding box center [763, 287] width 46 height 46
click at [388, 281] on button "c" at bounding box center [375, 287] width 46 height 46
click at [511, 538] on icon "button" at bounding box center [504, 546] width 32 height 32
click at [255, 272] on button "a" at bounding box center [245, 287] width 46 height 46
click at [449, 355] on button "m" at bounding box center [440, 352] width 46 height 46
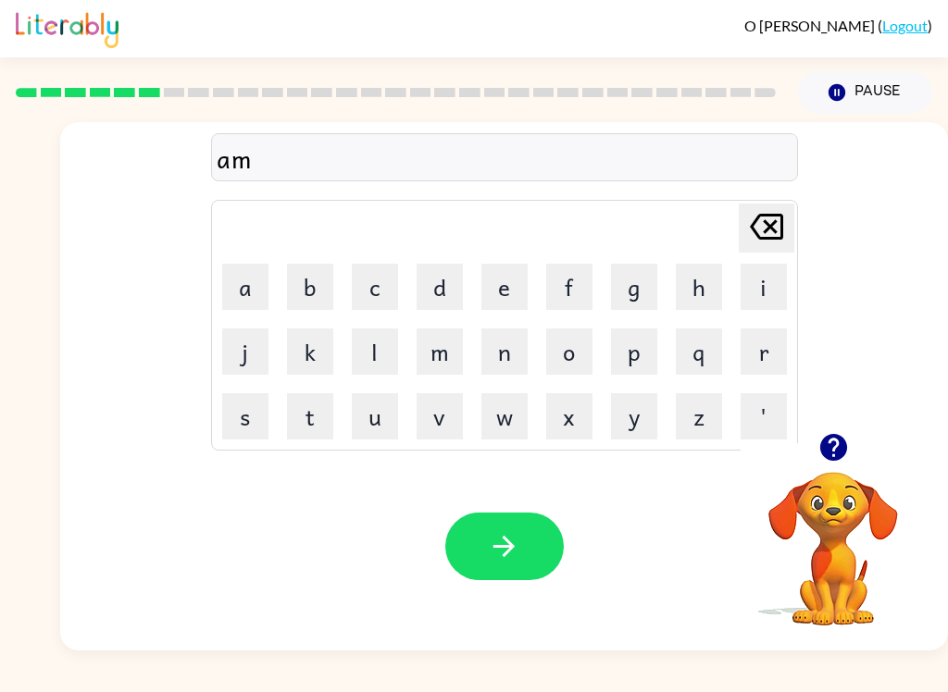
click at [526, 569] on button "button" at bounding box center [504, 547] width 118 height 68
click at [250, 433] on button "s" at bounding box center [245, 416] width 46 height 46
click at [372, 301] on button "c" at bounding box center [375, 287] width 46 height 46
click at [768, 346] on button "r" at bounding box center [763, 352] width 46 height 46
click at [775, 306] on button "i" at bounding box center [763, 287] width 46 height 46
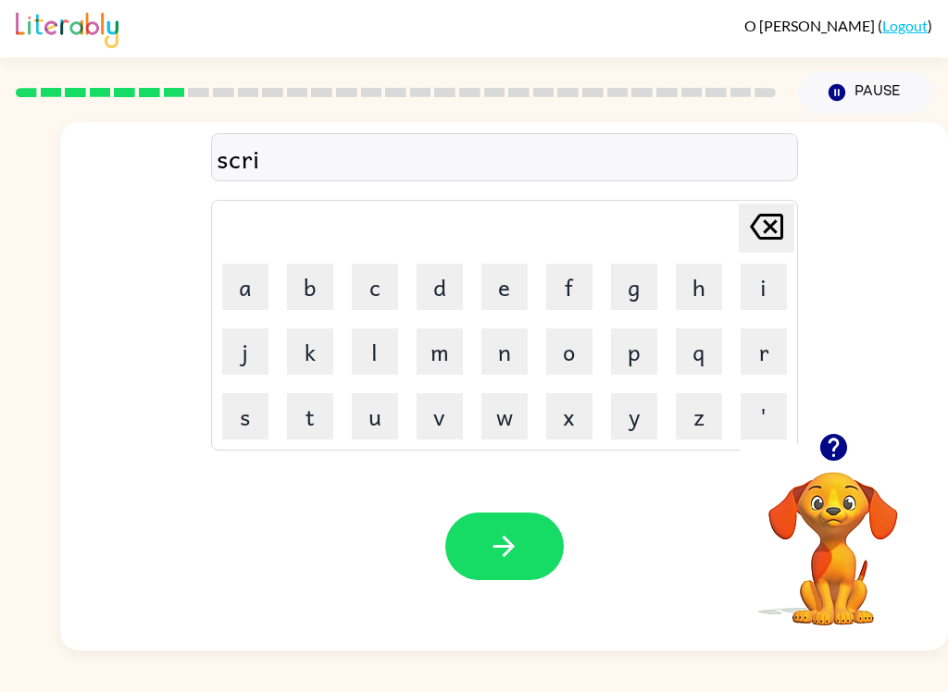
click at [643, 355] on button "p" at bounding box center [634, 352] width 46 height 46
click at [585, 351] on button "o" at bounding box center [569, 352] width 46 height 46
click at [554, 531] on button "button" at bounding box center [504, 547] width 118 height 68
click at [839, 471] on button "button" at bounding box center [833, 447] width 47 height 47
click at [500, 438] on button "w" at bounding box center [504, 416] width 46 height 46
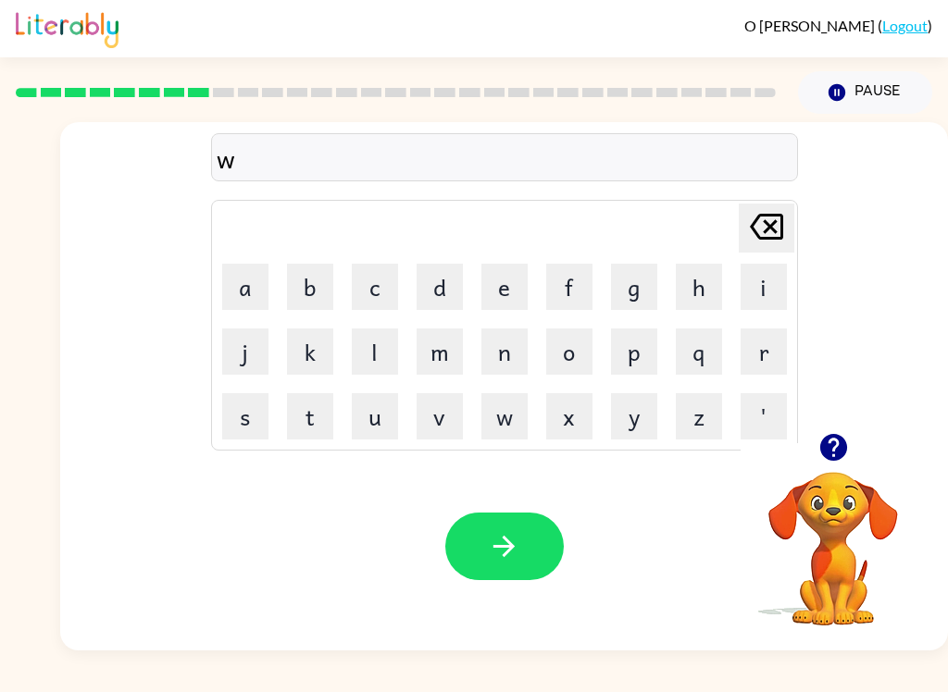
click at [507, 445] on td "w" at bounding box center [504, 416] width 63 height 63
click at [740, 273] on button "i" at bounding box center [763, 287] width 46 height 46
click at [231, 436] on button "s" at bounding box center [245, 416] width 46 height 46
click at [541, 526] on button "button" at bounding box center [504, 547] width 118 height 68
click at [356, 287] on button "c" at bounding box center [375, 287] width 46 height 46
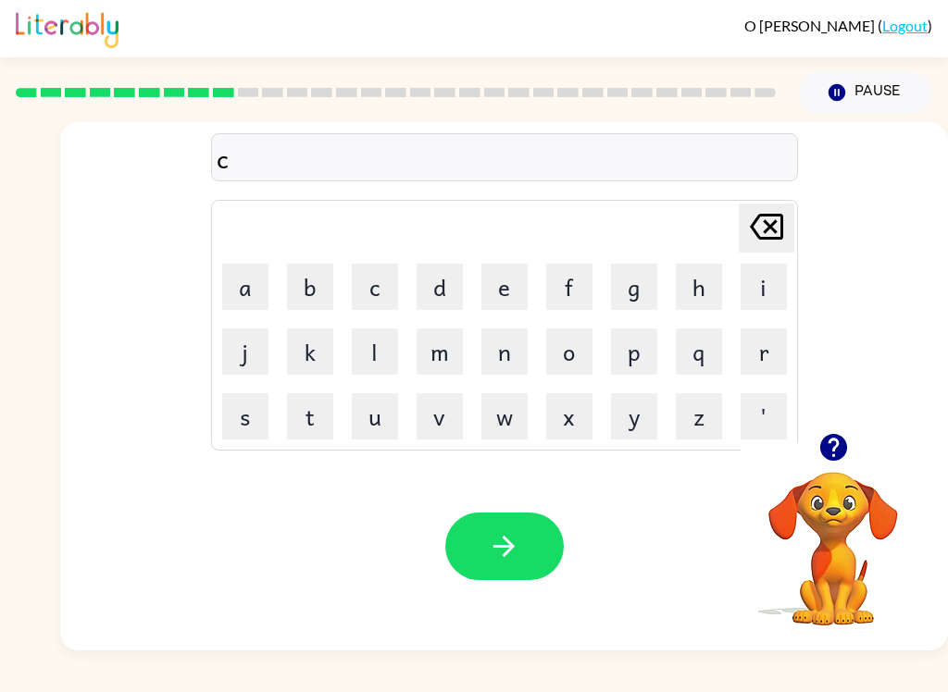
click at [586, 349] on button "o" at bounding box center [569, 352] width 46 height 46
click at [632, 429] on button "y" at bounding box center [634, 416] width 46 height 46
click at [393, 273] on button "c" at bounding box center [375, 287] width 46 height 46
click at [515, 577] on button "button" at bounding box center [504, 547] width 118 height 68
click at [826, 479] on video "Your browser must support playing .mp4 files to use Literably. Please try using…" at bounding box center [832, 535] width 185 height 185
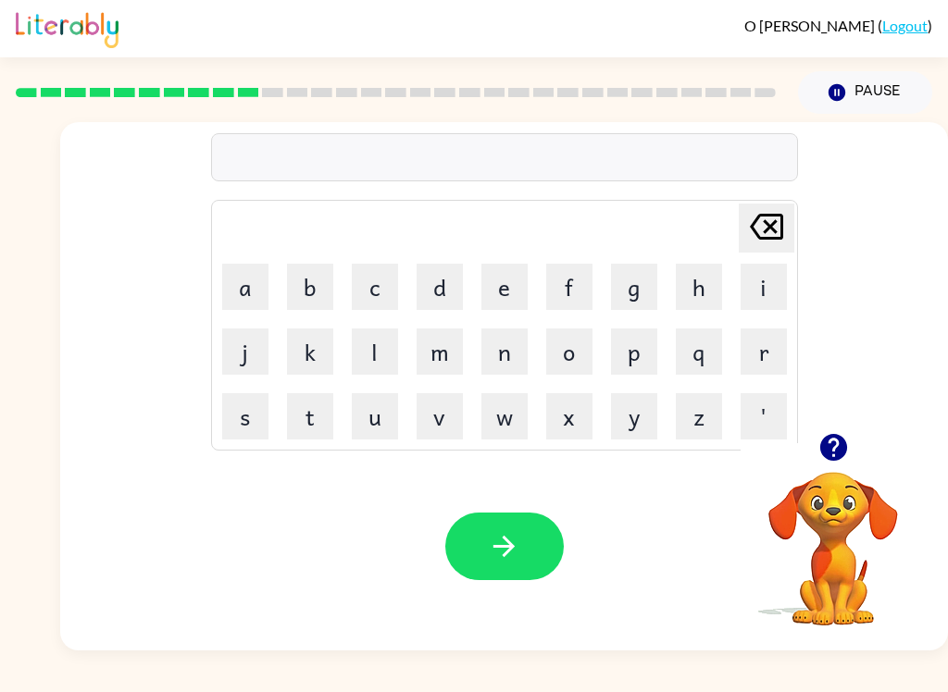
click at [863, 110] on button "Pause Pause" at bounding box center [865, 92] width 134 height 43
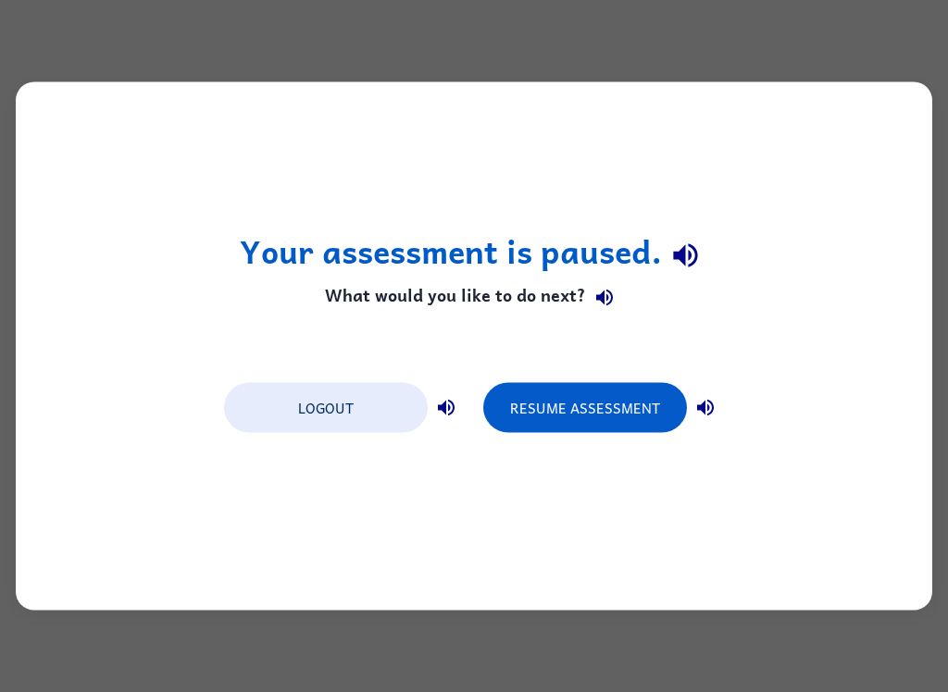
click at [313, 432] on button "Logout" at bounding box center [326, 408] width 204 height 50
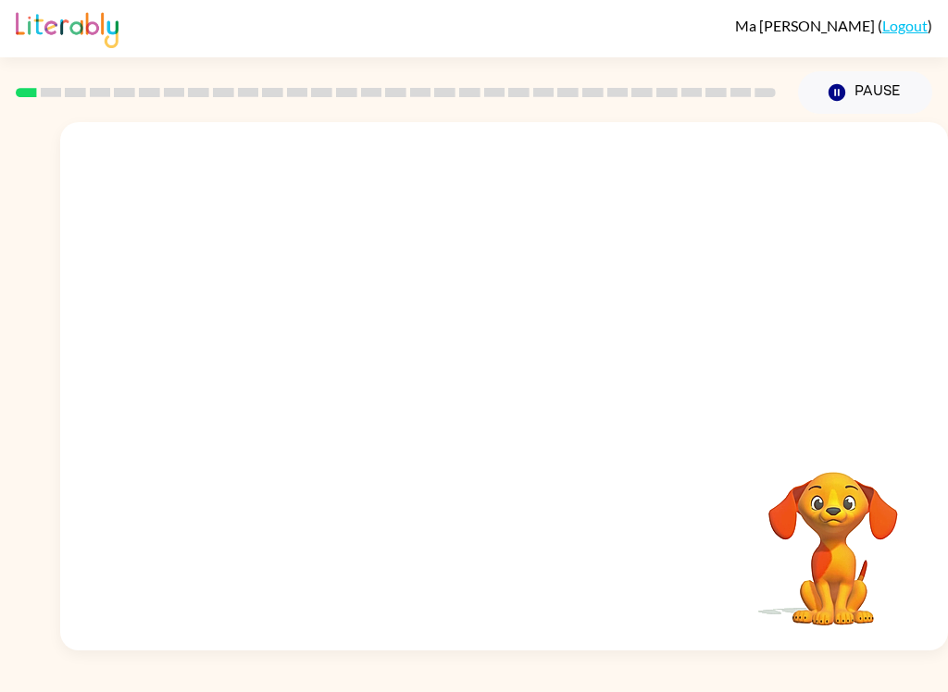
click at [890, 88] on button "Pause Pause" at bounding box center [865, 92] width 134 height 43
